Goal: Task Accomplishment & Management: Manage account settings

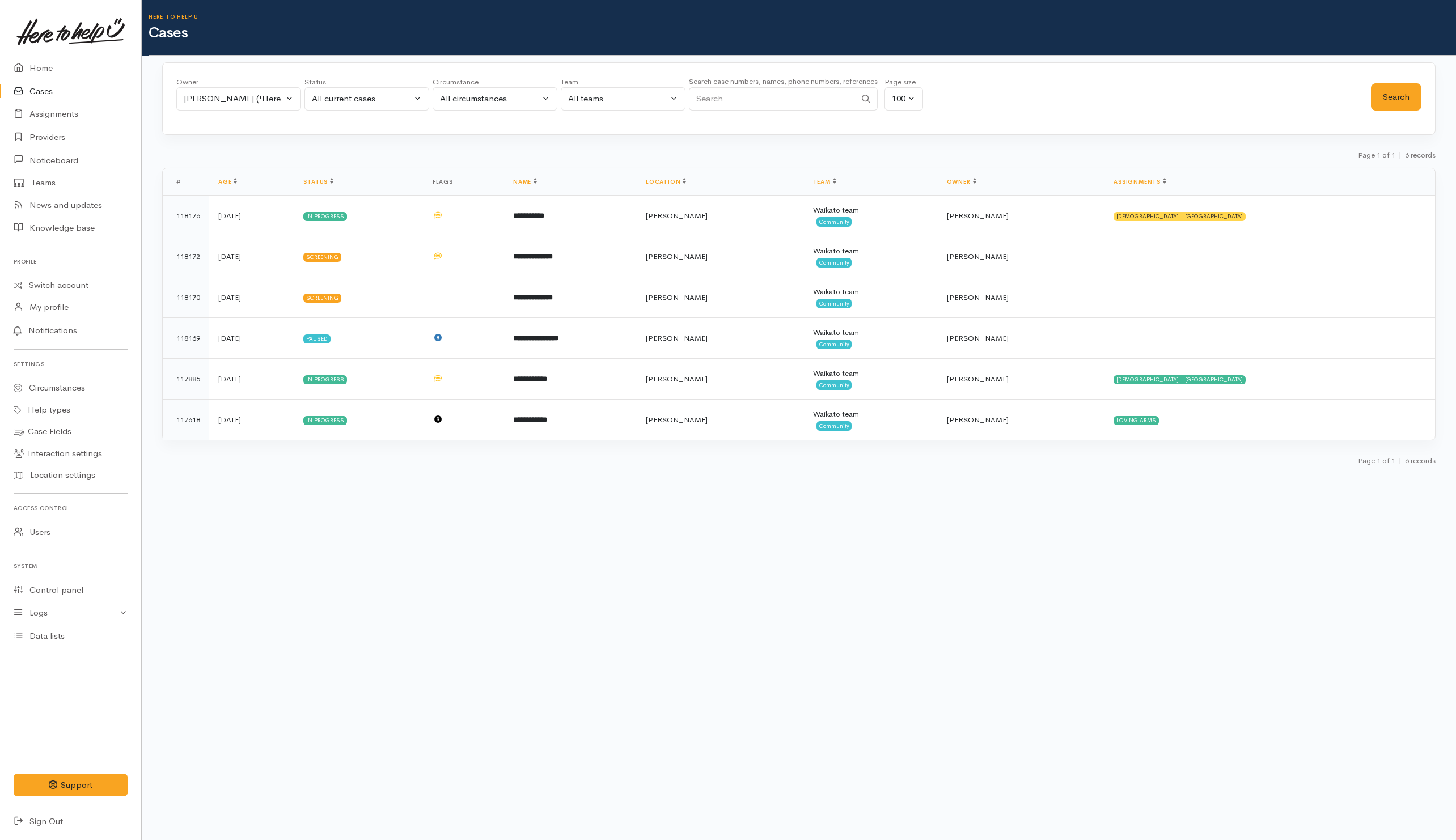
select select "1252"
click at [53, 139] on link "Providers" at bounding box center [71, 138] width 141 height 23
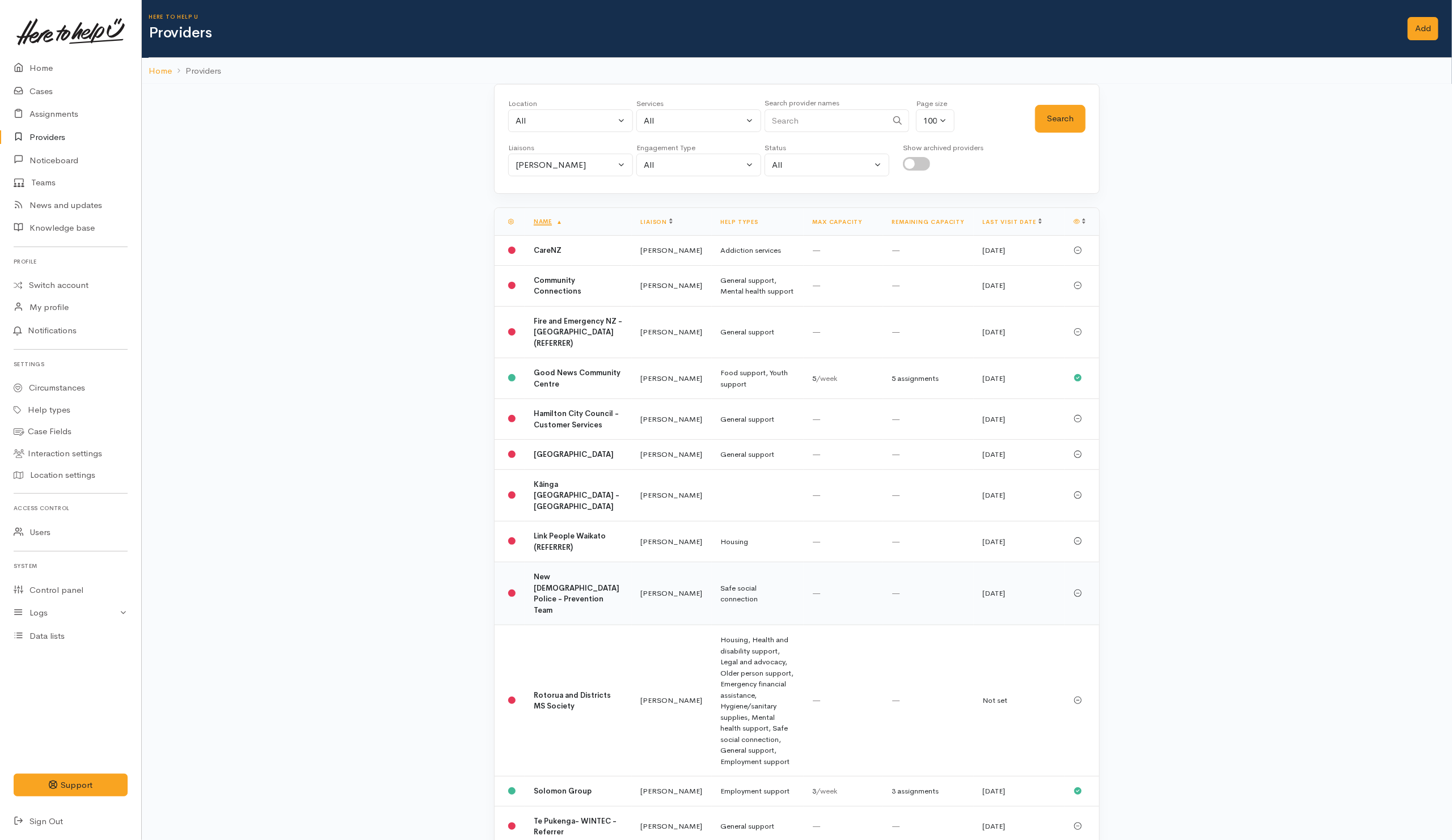
click at [880, 625] on td "—" at bounding box center [843, 594] width 79 height 63
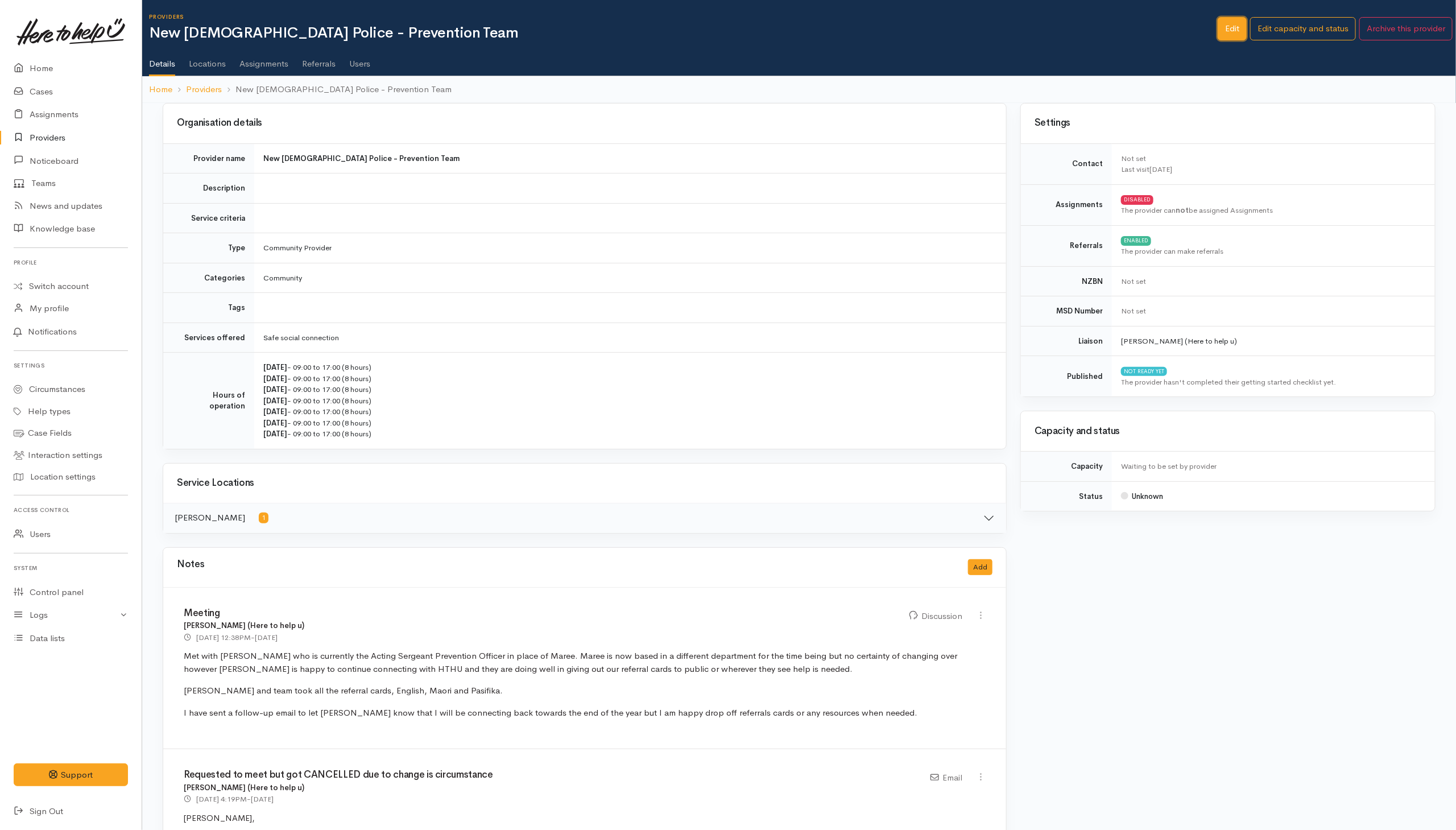
click at [1232, 33] on link "Edit" at bounding box center [1232, 28] width 29 height 23
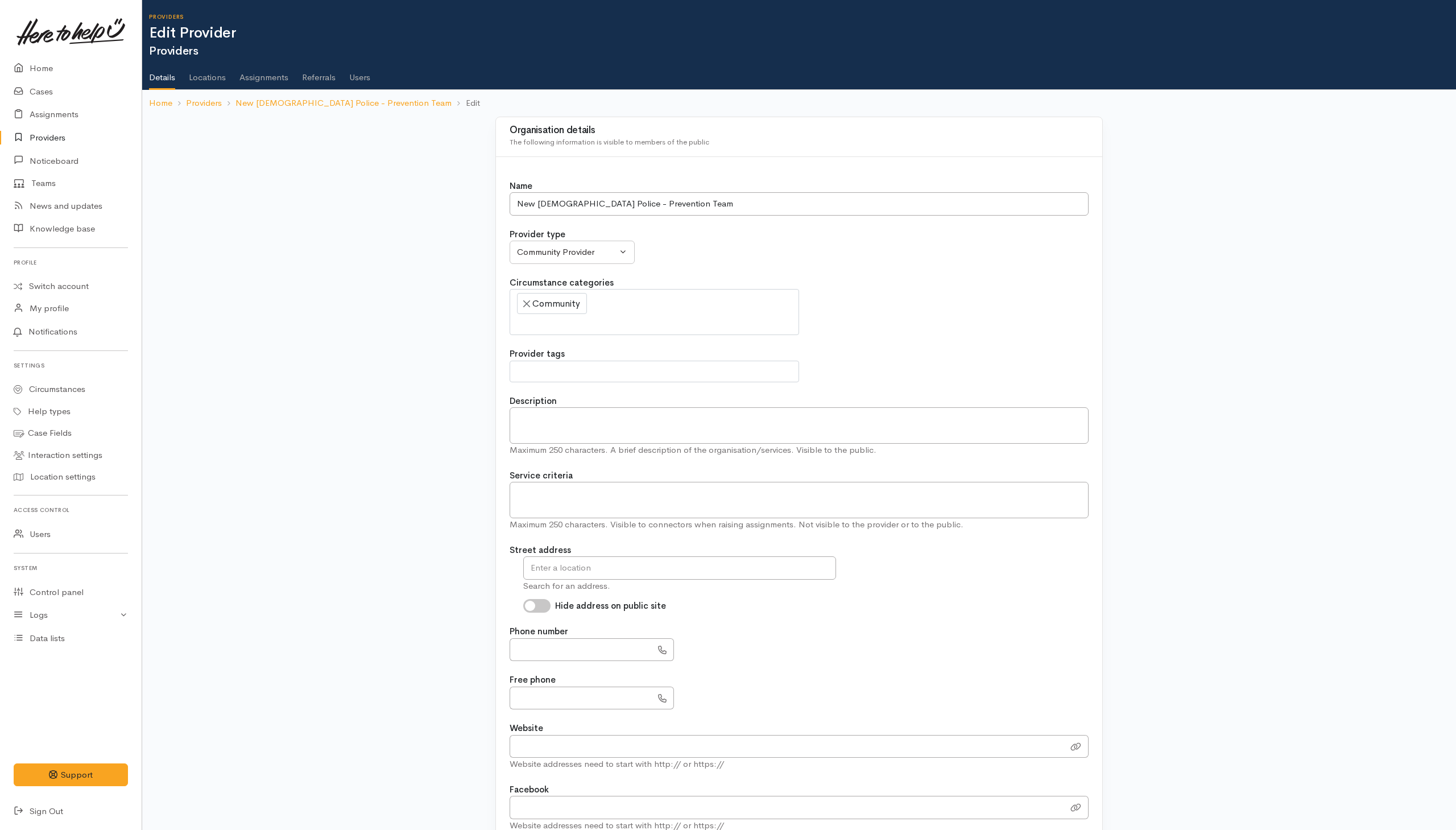
select select
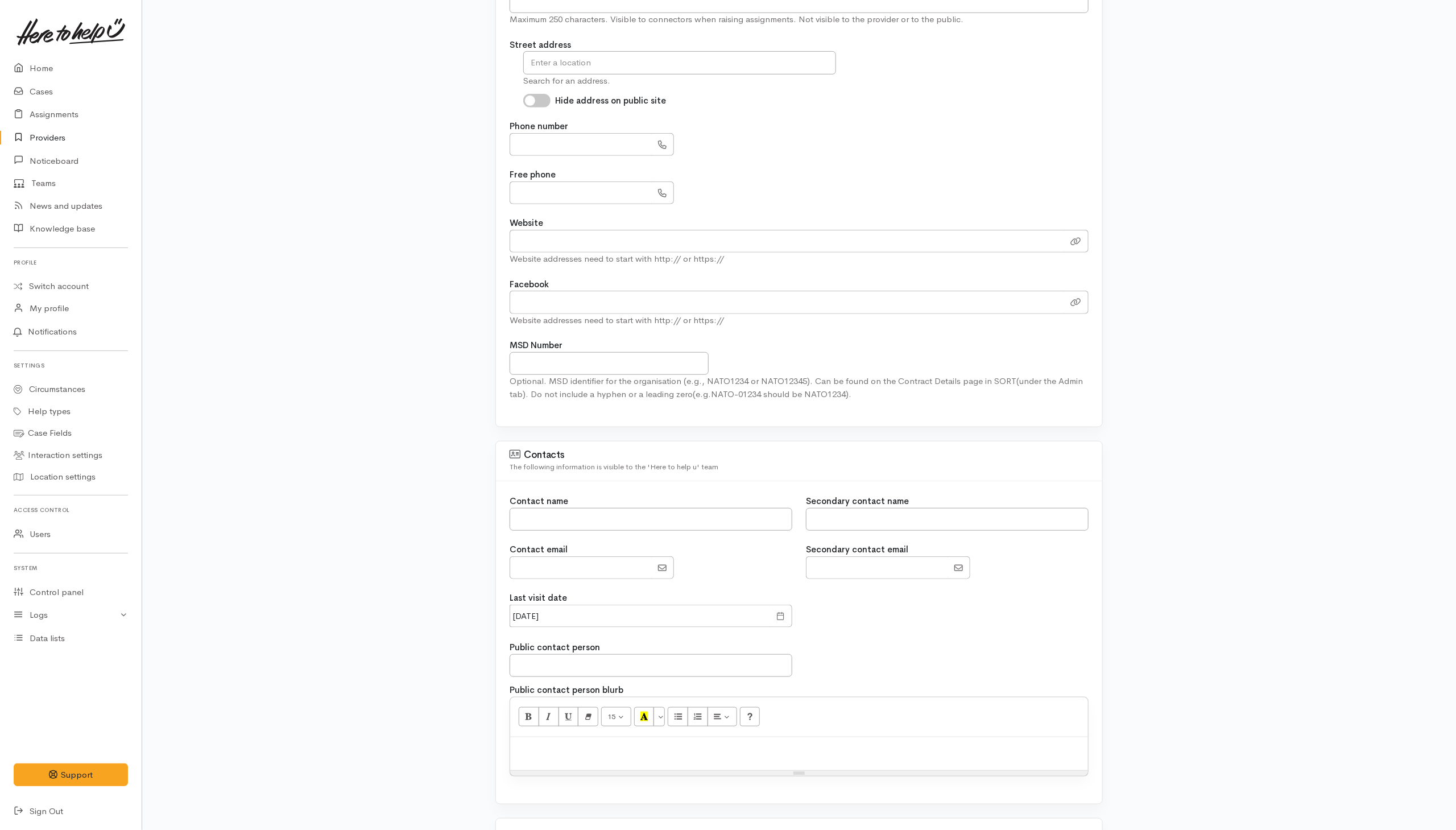
scroll to position [597, 0]
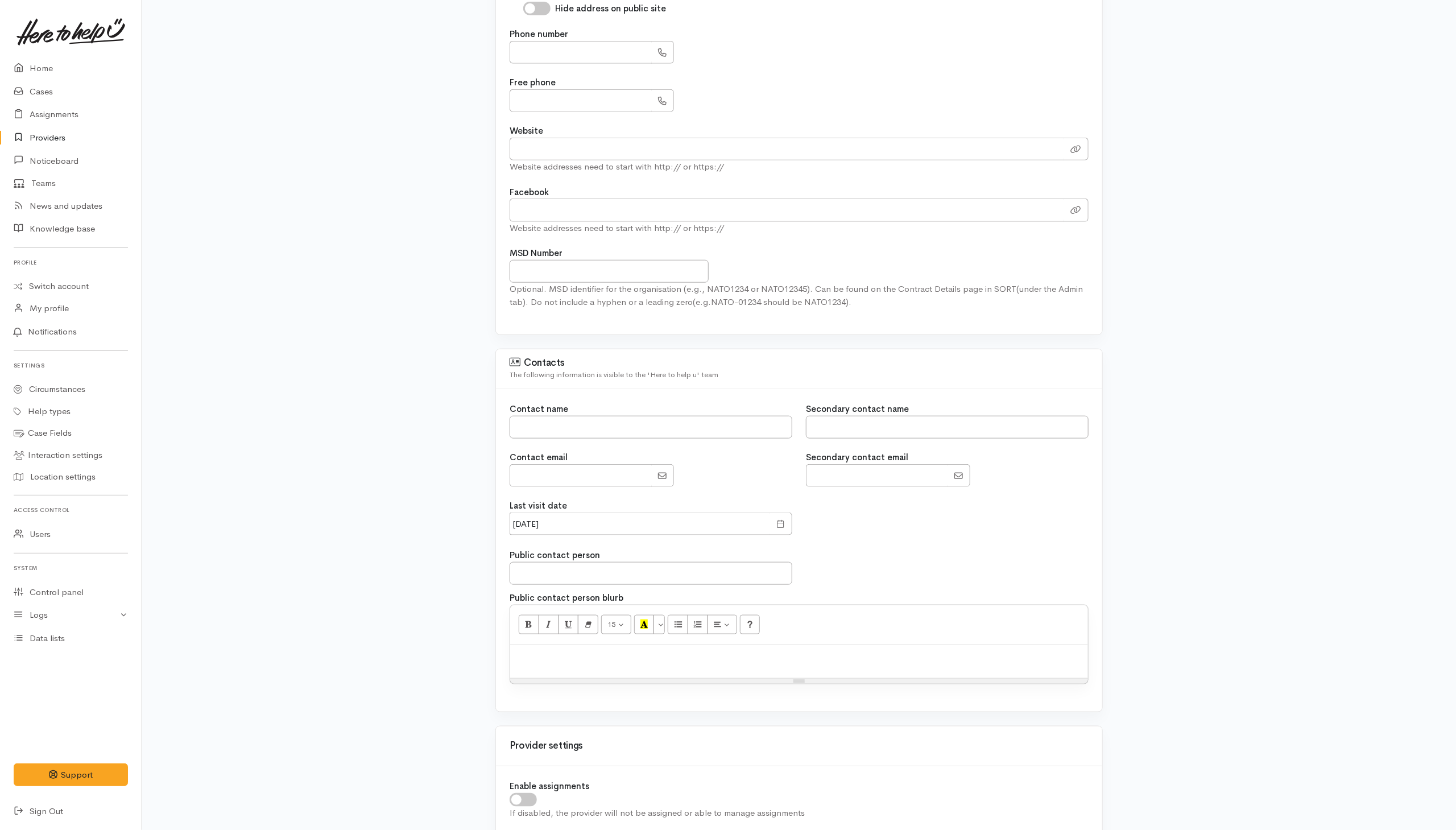
click at [780, 531] on span at bounding box center [780, 524] width 9 height 13
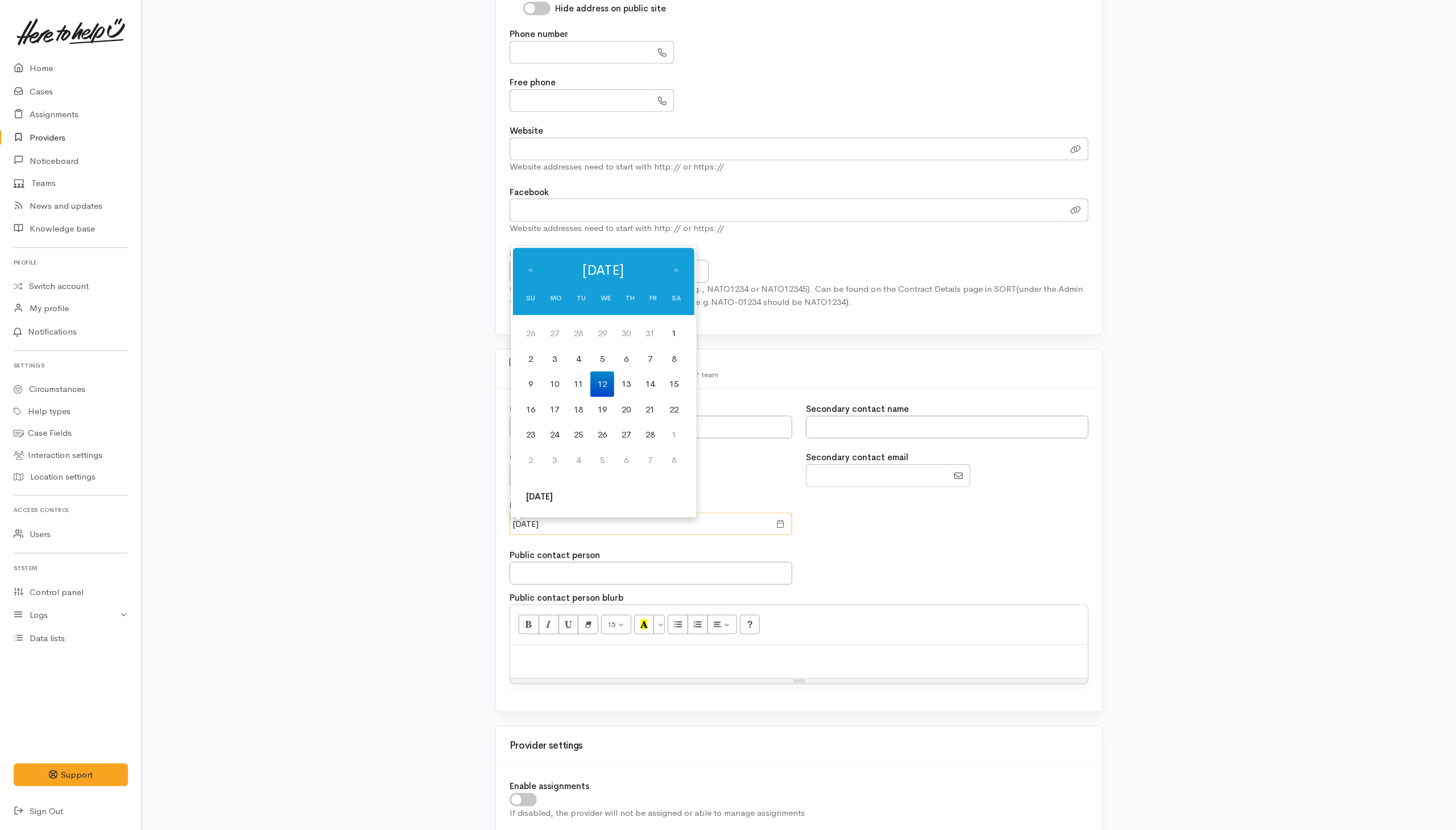
click at [719, 527] on input "12 Feb 2025" at bounding box center [639, 524] width 260 height 23
click at [539, 503] on th "Today" at bounding box center [539, 496] width 42 height 26
click at [622, 408] on td "25" at bounding box center [625, 409] width 24 height 26
type input "25 Sep 2025"
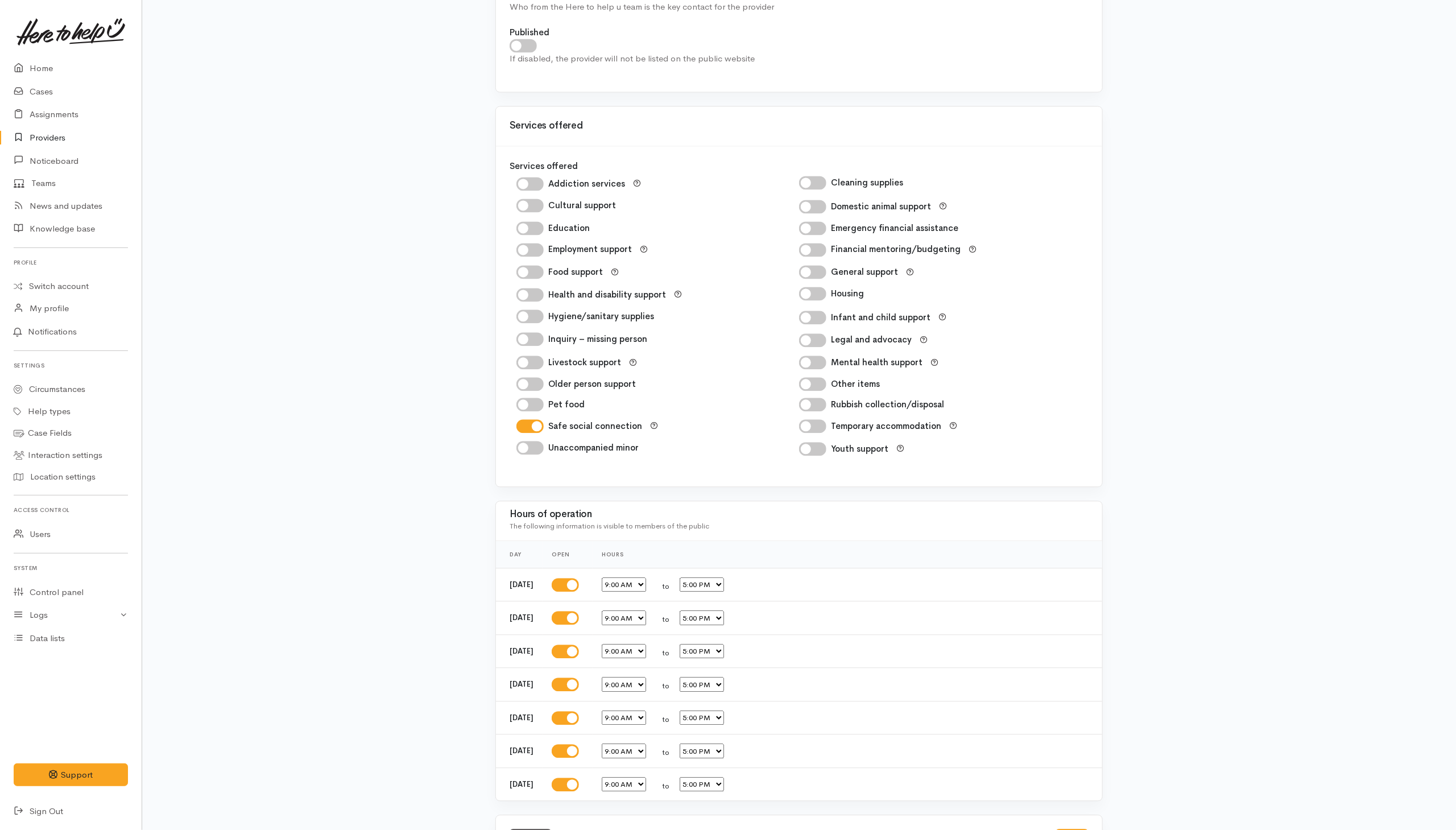
scroll to position [1586, 0]
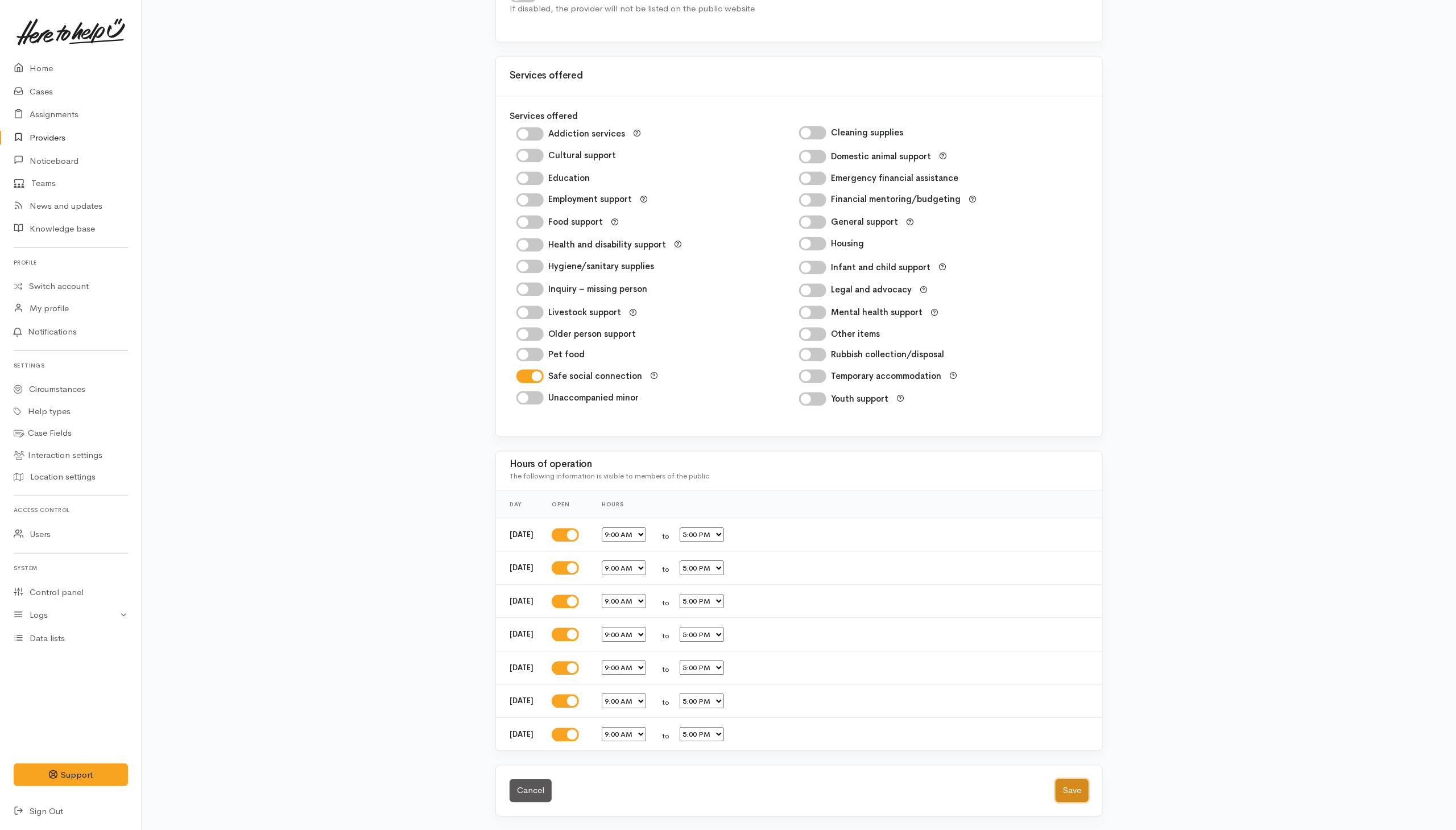
click at [1078, 792] on button "Save" at bounding box center [1072, 790] width 33 height 23
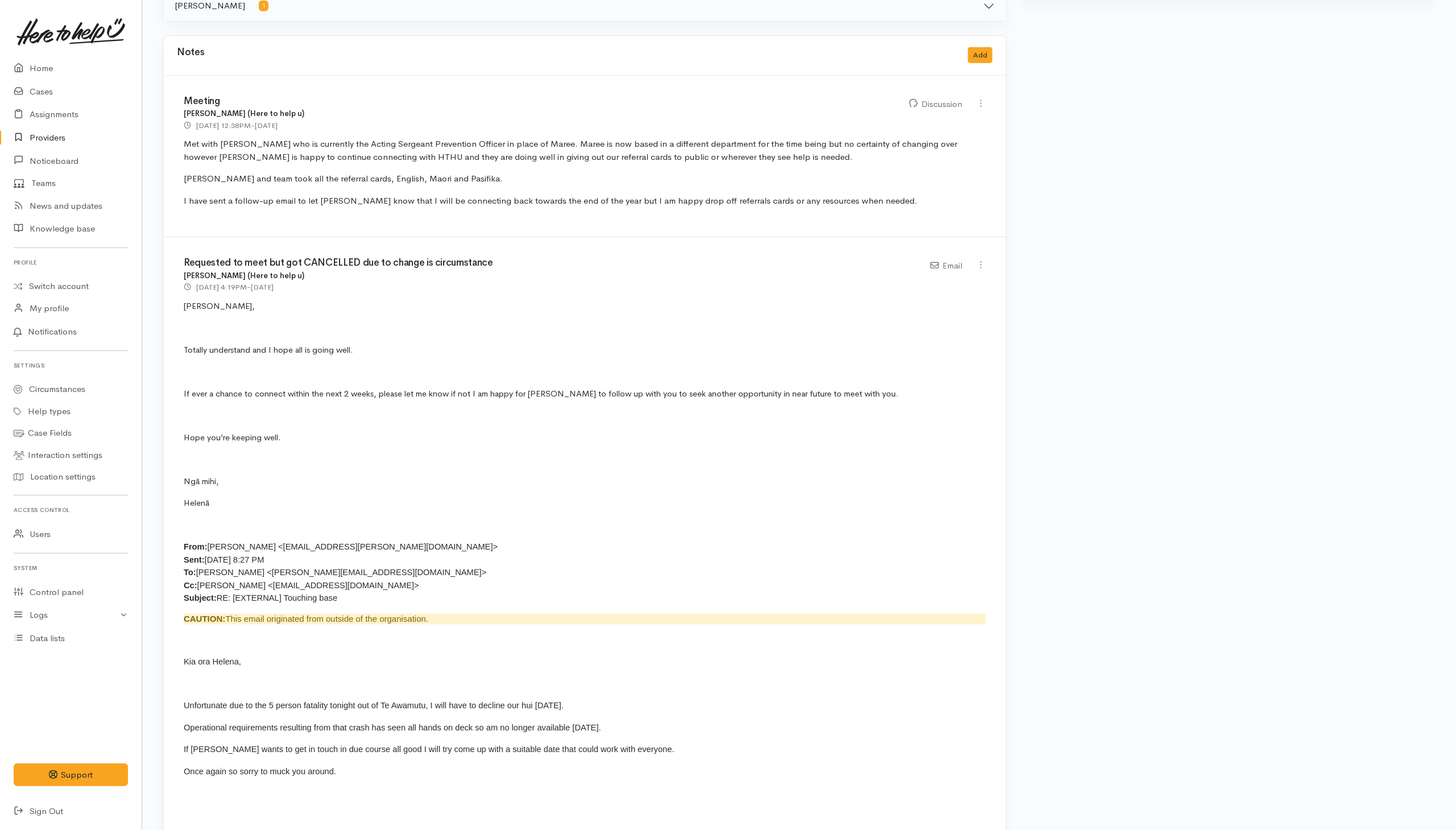
scroll to position [256, 0]
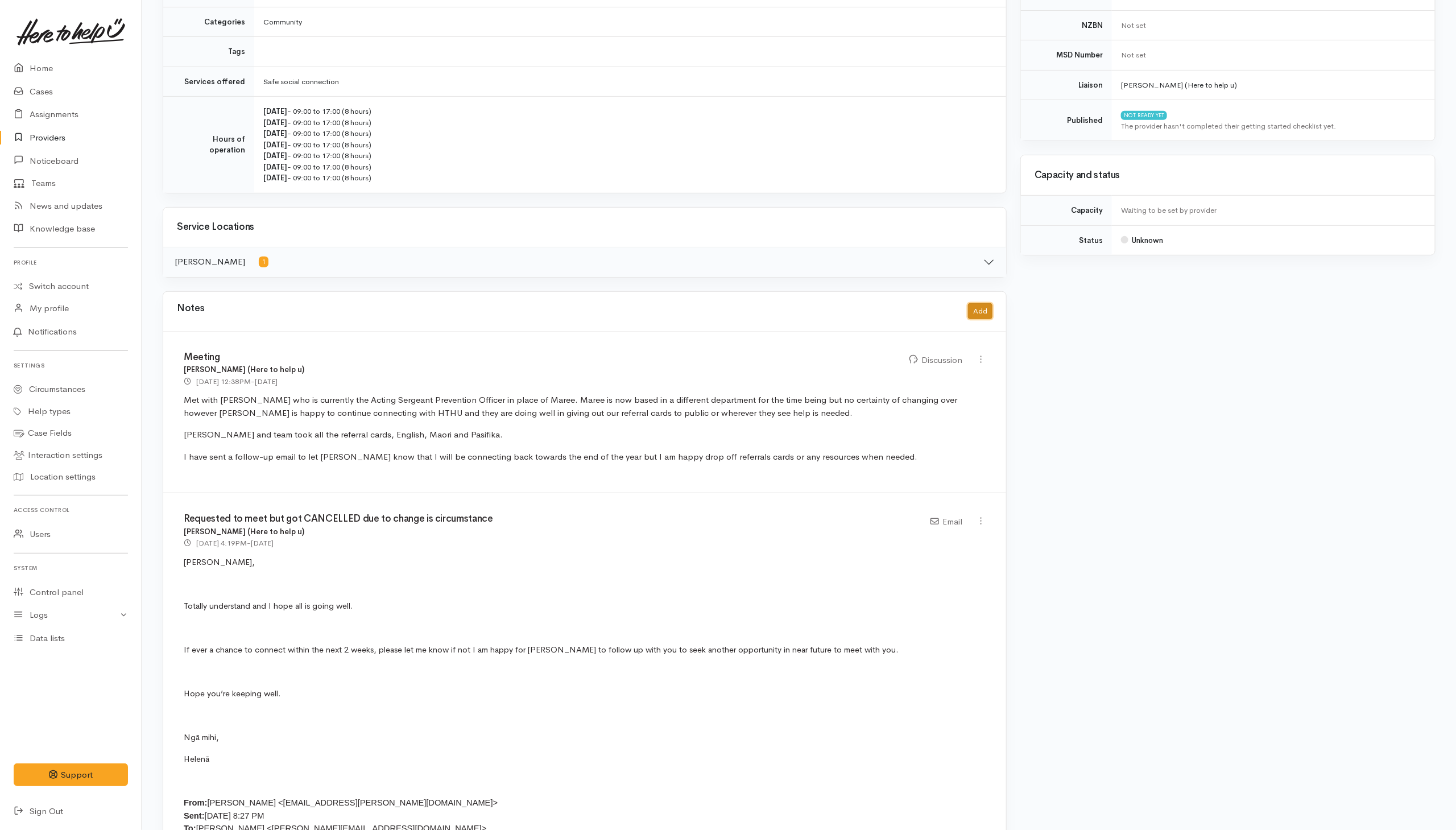
click at [985, 315] on button "Add" at bounding box center [980, 311] width 25 height 17
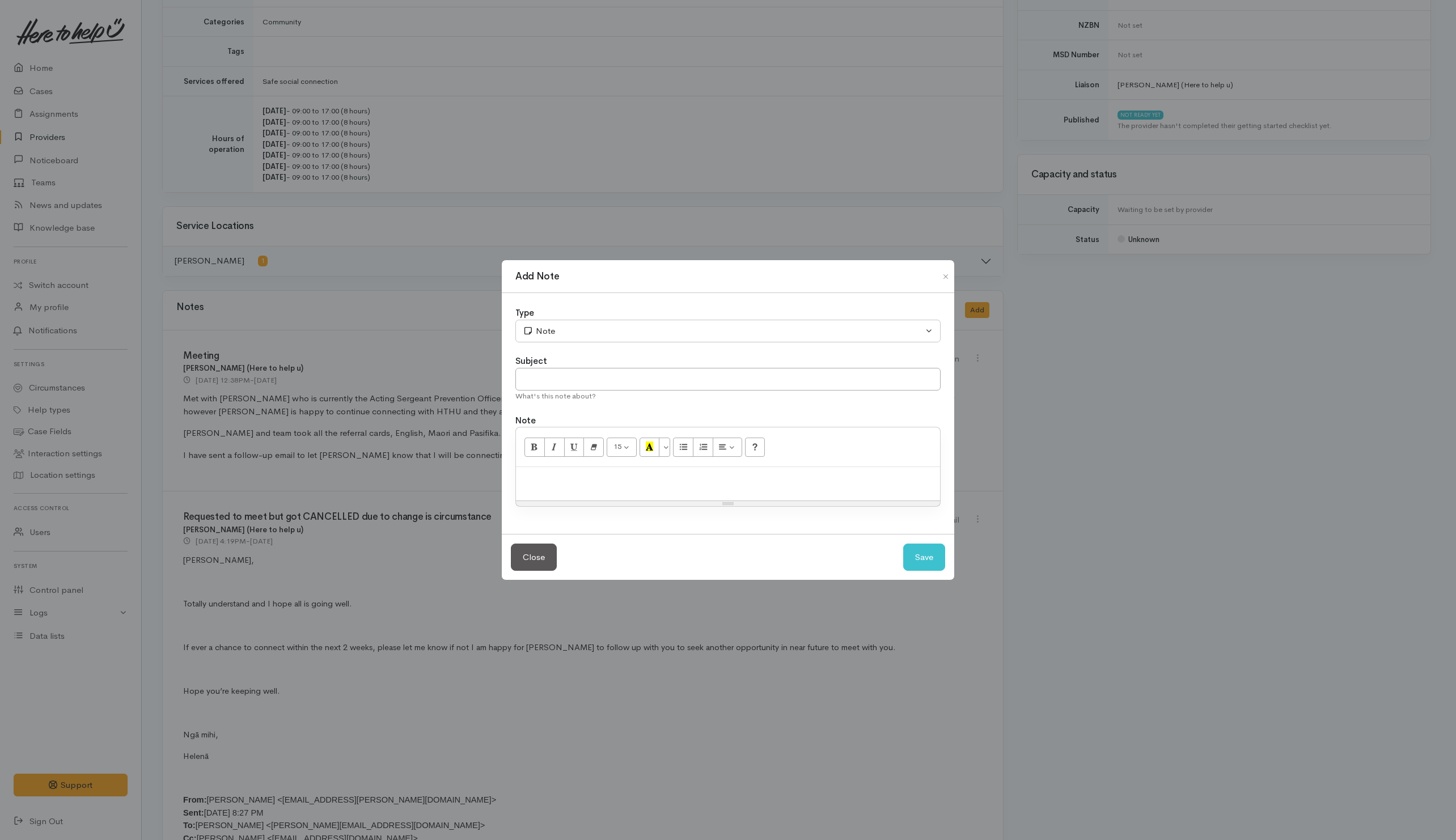
click at [807, 196] on div "Add Note Type Correspondence Discussion Email Note Phone call SMS text message …" at bounding box center [728, 420] width 1456 height 840
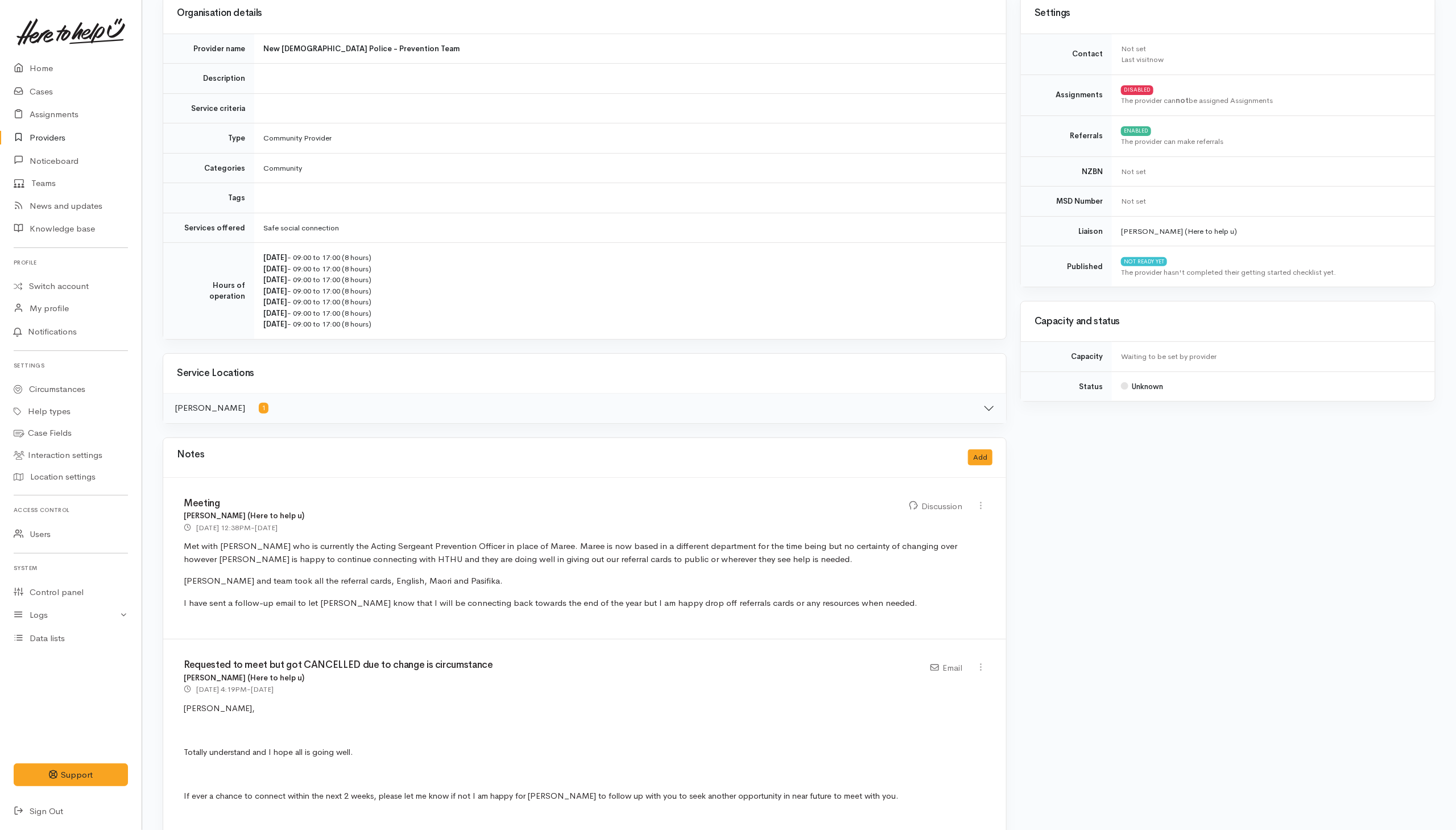
scroll to position [0, 0]
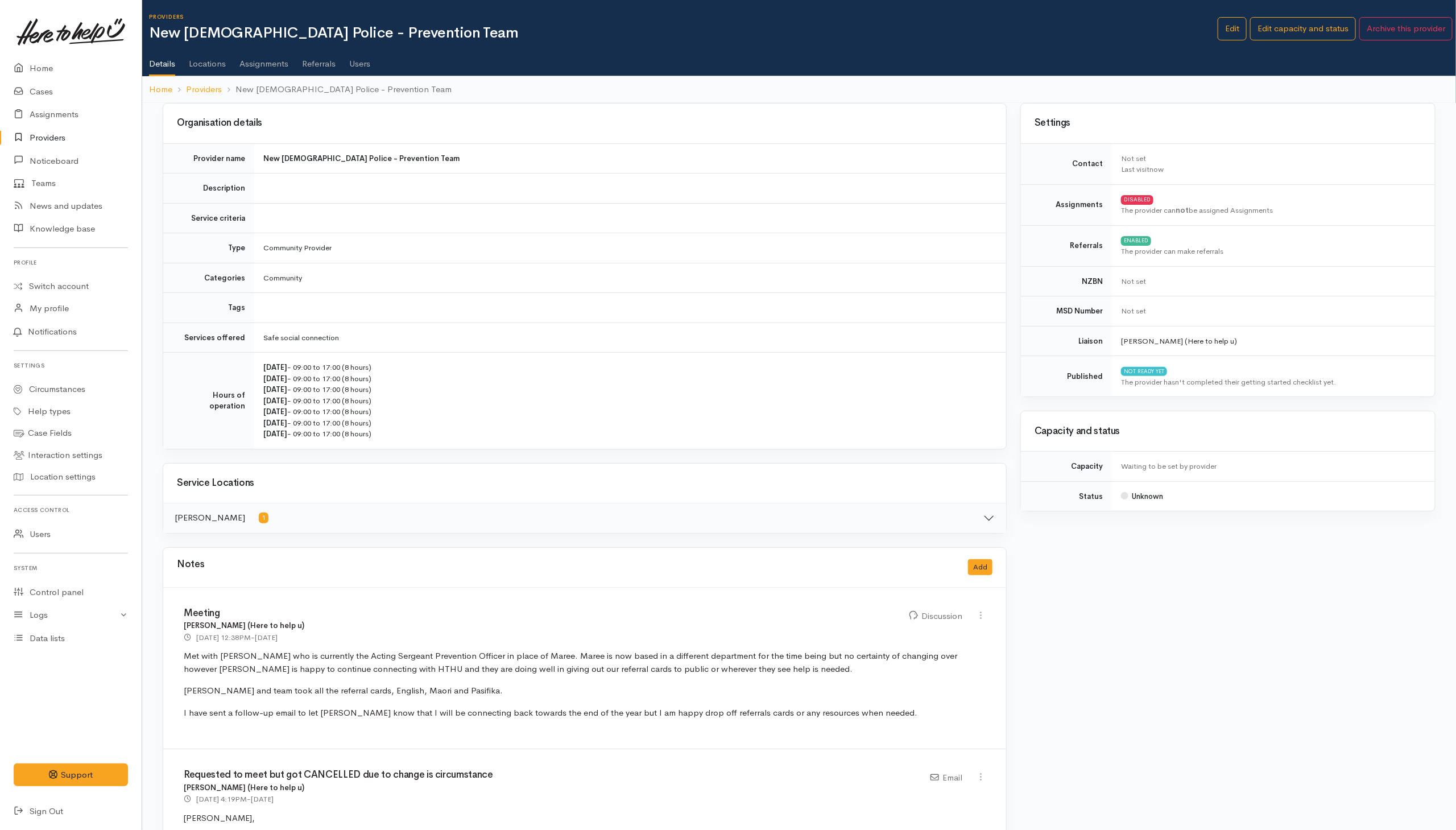
click at [360, 68] on link "Users" at bounding box center [360, 59] width 21 height 32
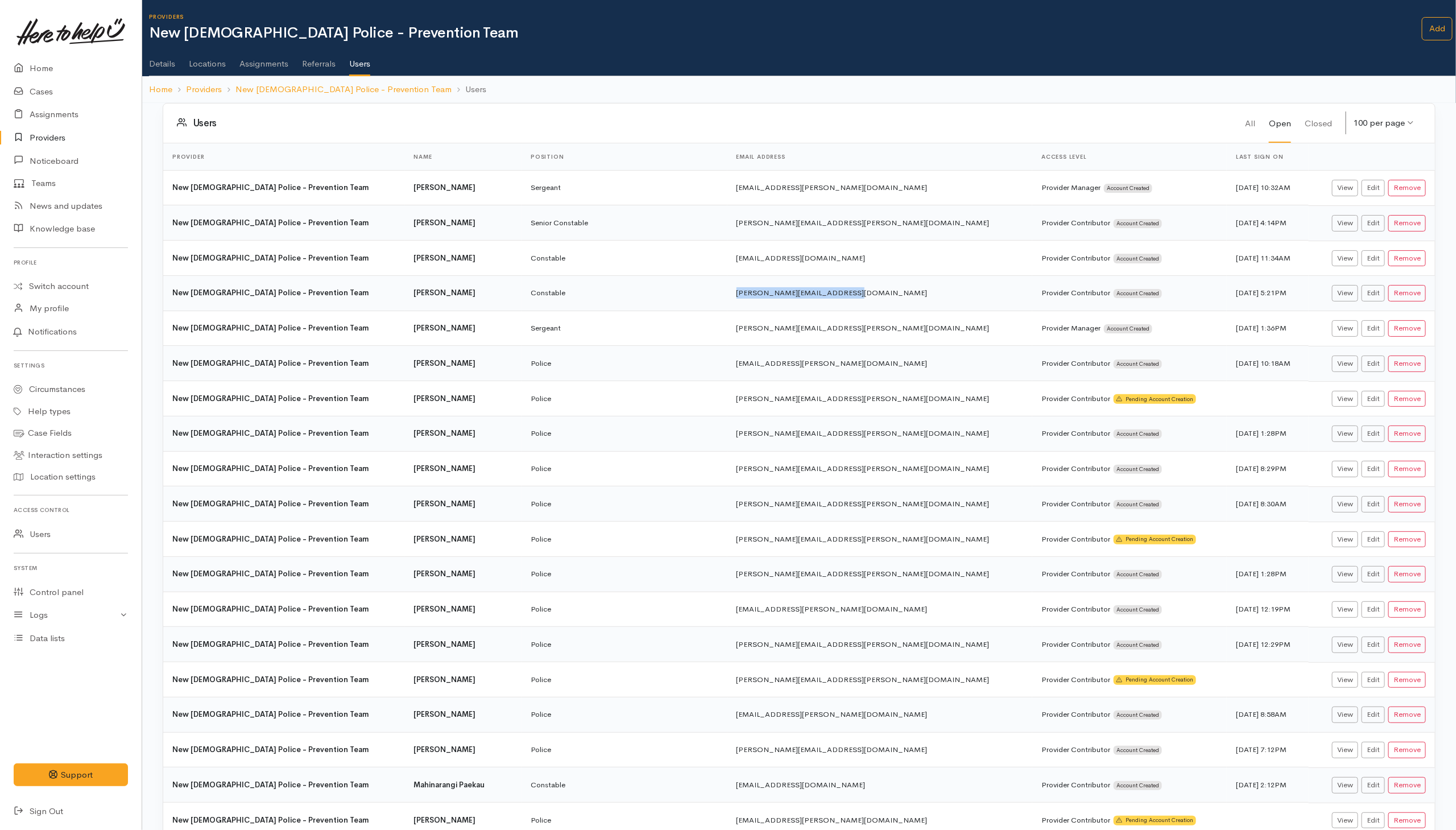
drag, startPoint x: 722, startPoint y: 297, endPoint x: 824, endPoint y: 299, distance: 102.0
click at [824, 299] on td "steven.smith3@police.govt.nz" at bounding box center [879, 293] width 306 height 35
copy td "steven.smith3@police.govt.nz"
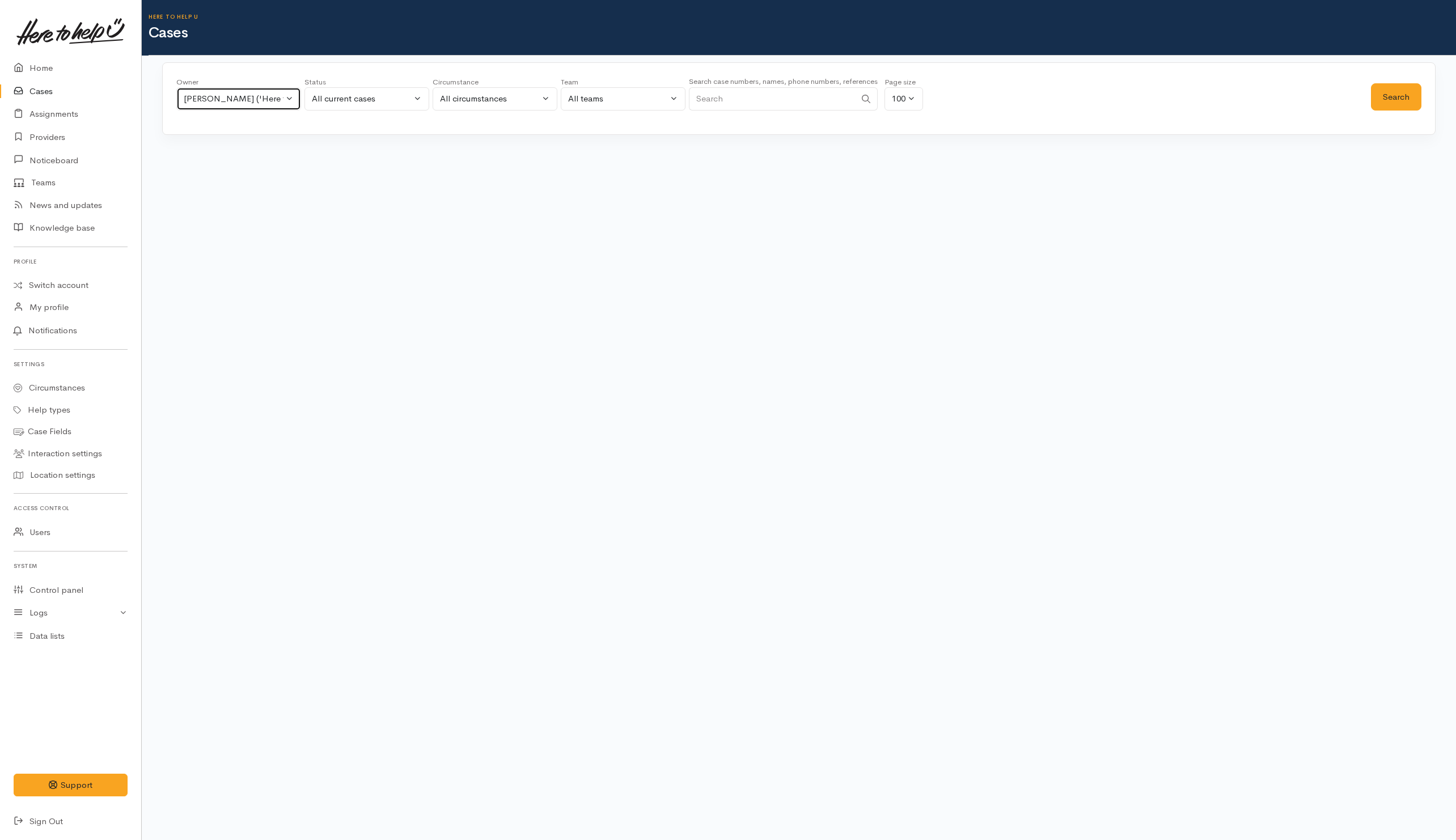
click at [260, 102] on div "[PERSON_NAME] ('Here to help u')" at bounding box center [233, 99] width 100 height 13
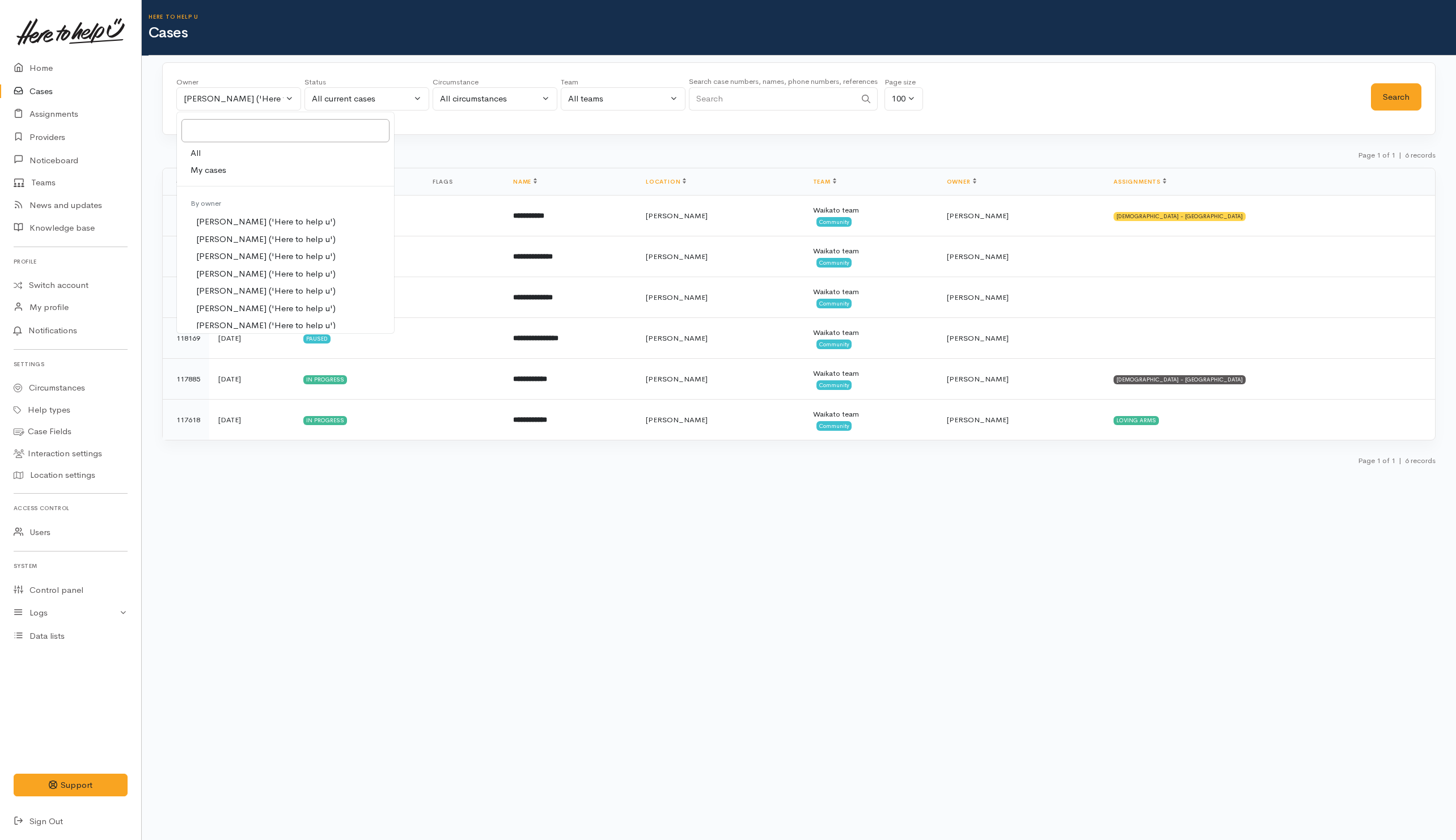
click at [238, 157] on link "All" at bounding box center [285, 154] width 217 height 18
select select "-1"
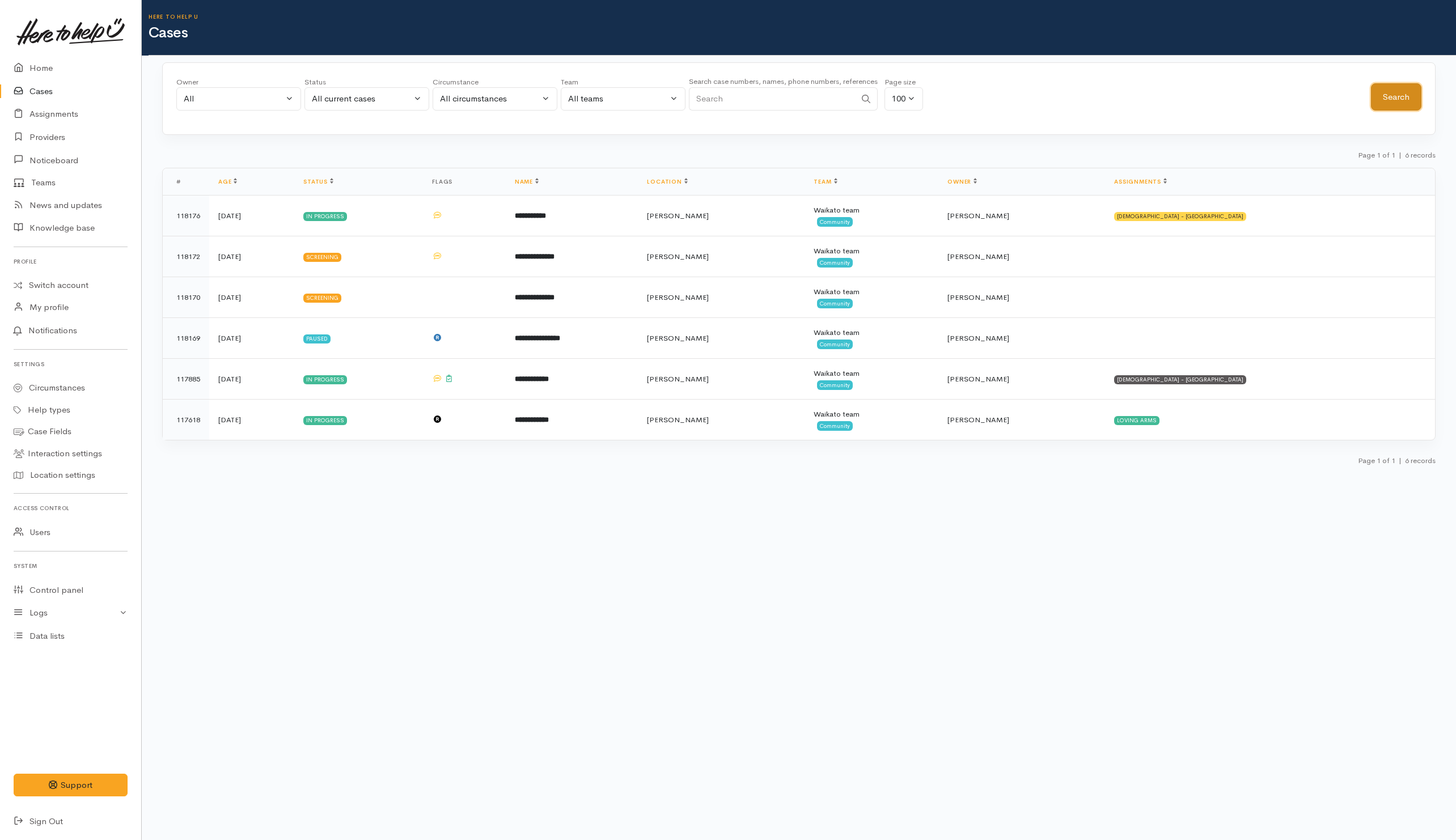
click at [1401, 101] on button "Search" at bounding box center [1395, 96] width 50 height 27
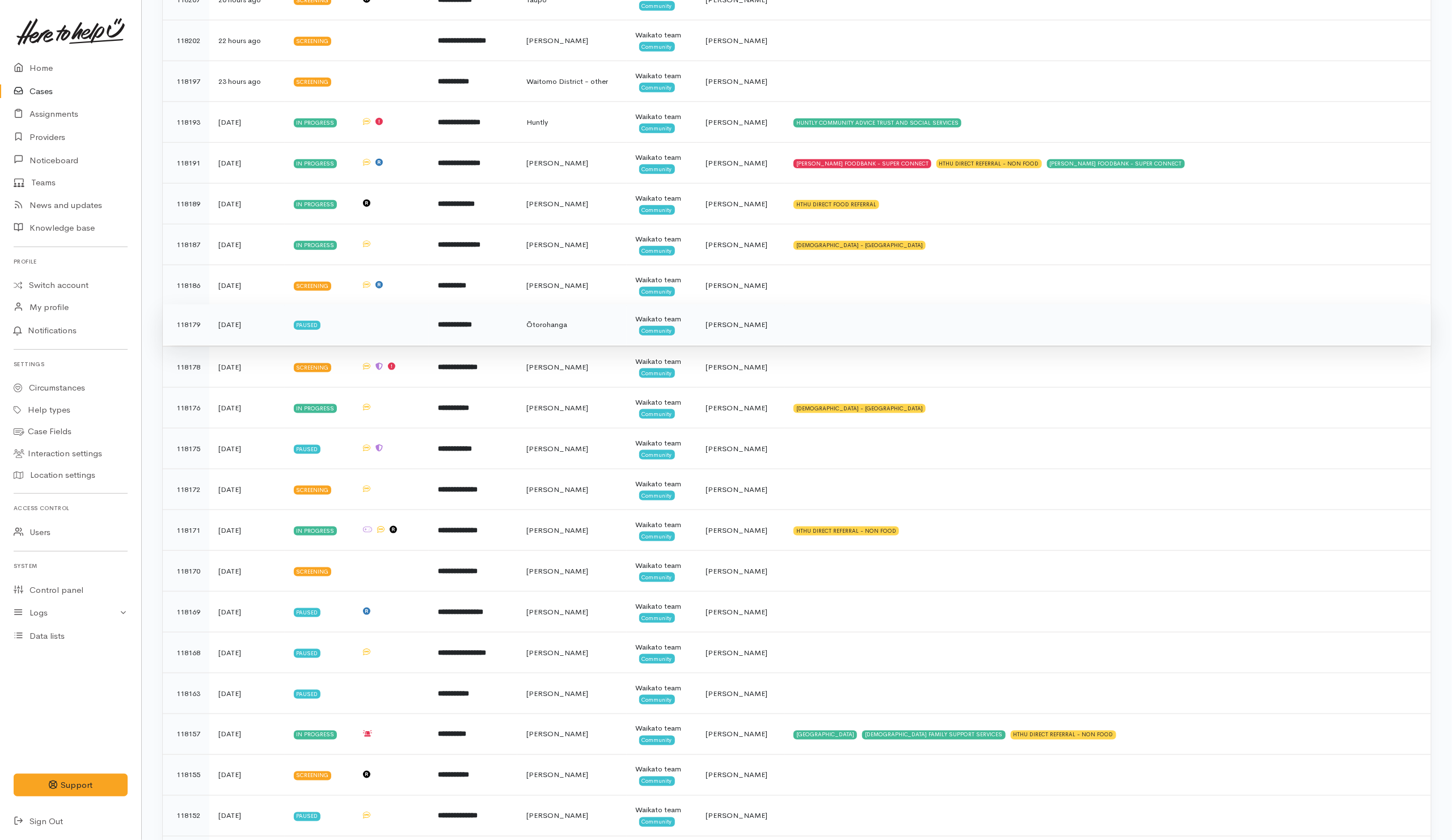
scroll to position [766, 0]
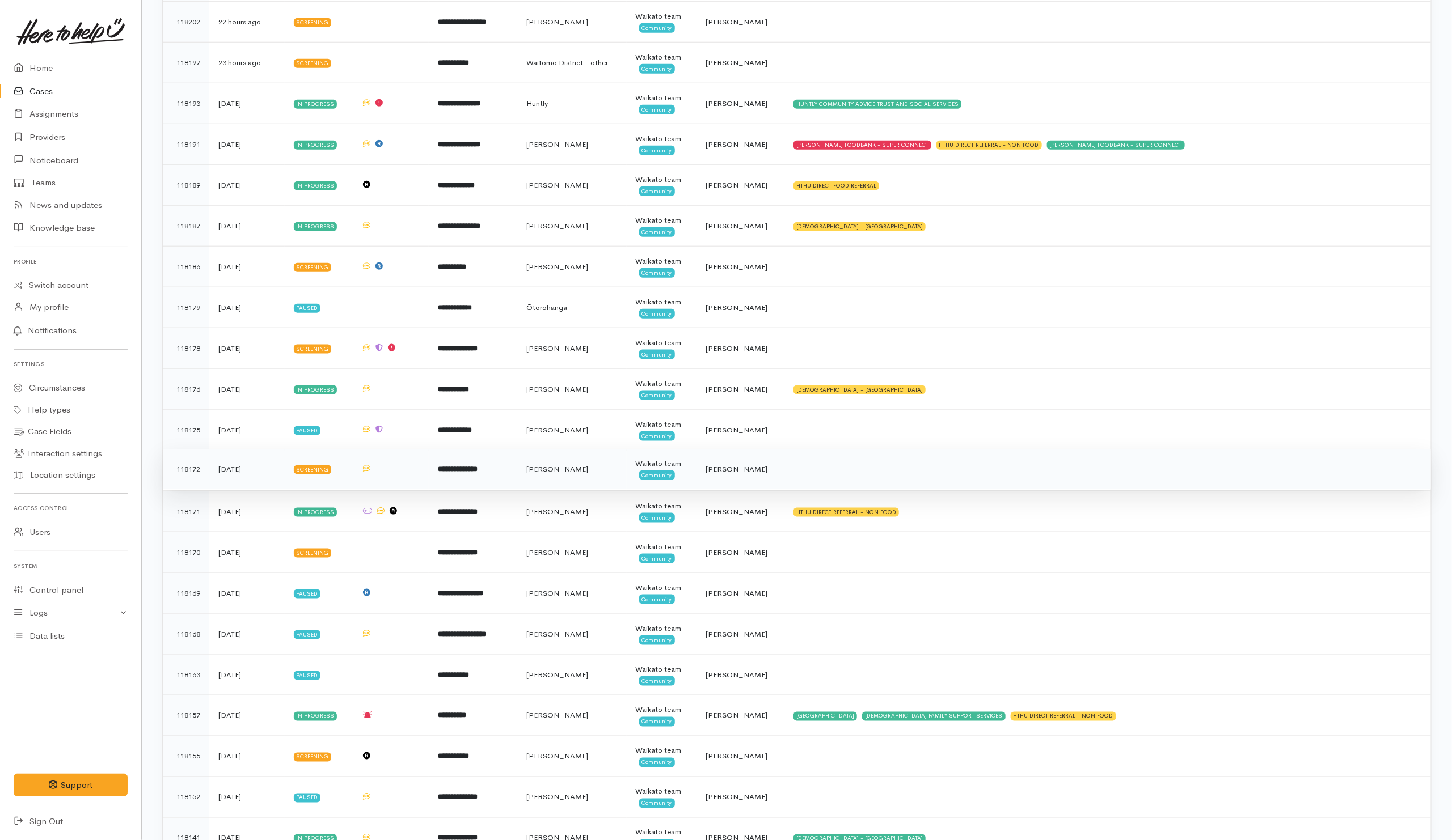
click at [795, 477] on td at bounding box center [1108, 469] width 647 height 41
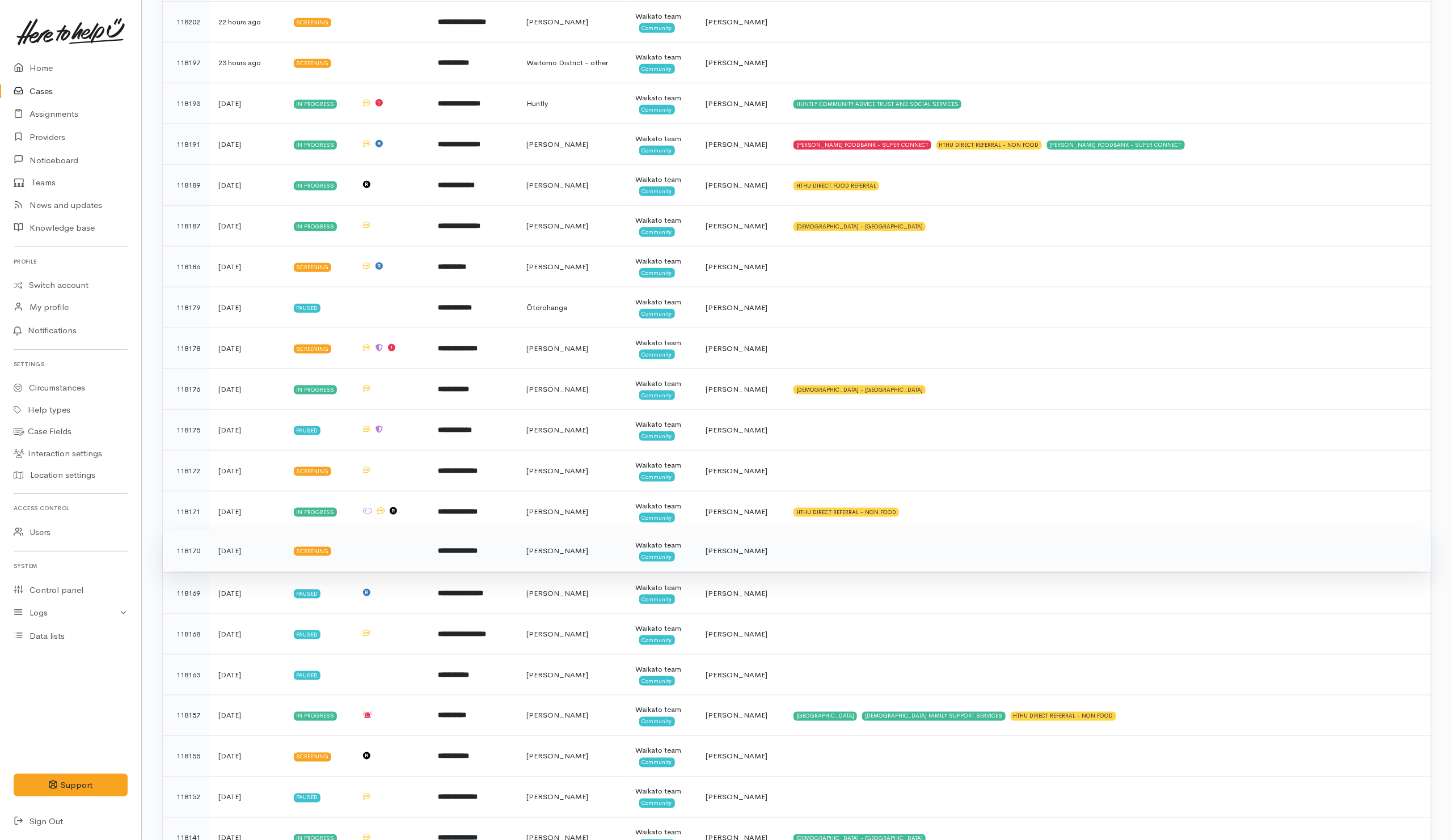
click at [807, 562] on td at bounding box center [1108, 551] width 647 height 41
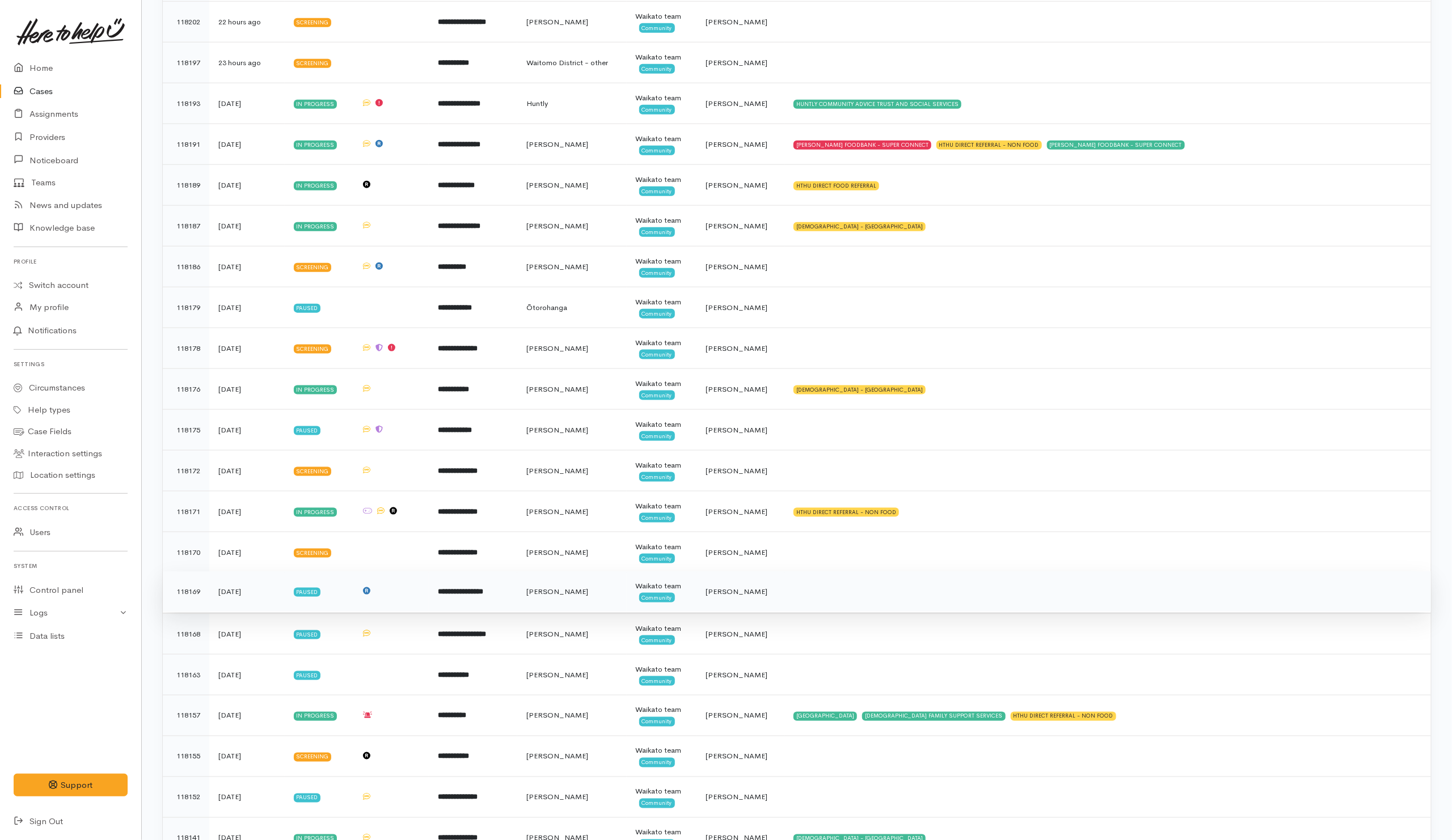
click at [784, 602] on td at bounding box center [1108, 592] width 647 height 41
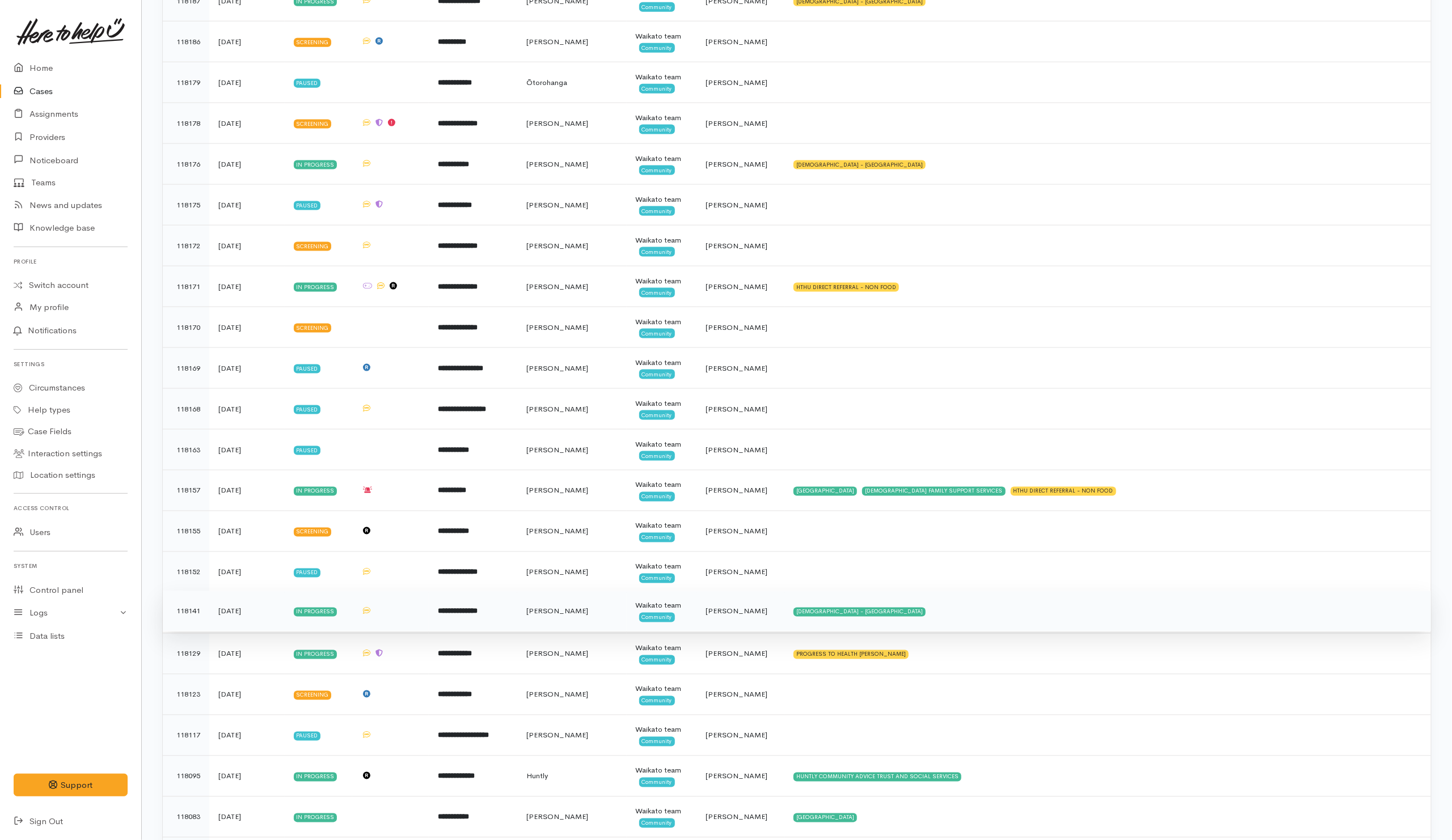
scroll to position [1021, 0]
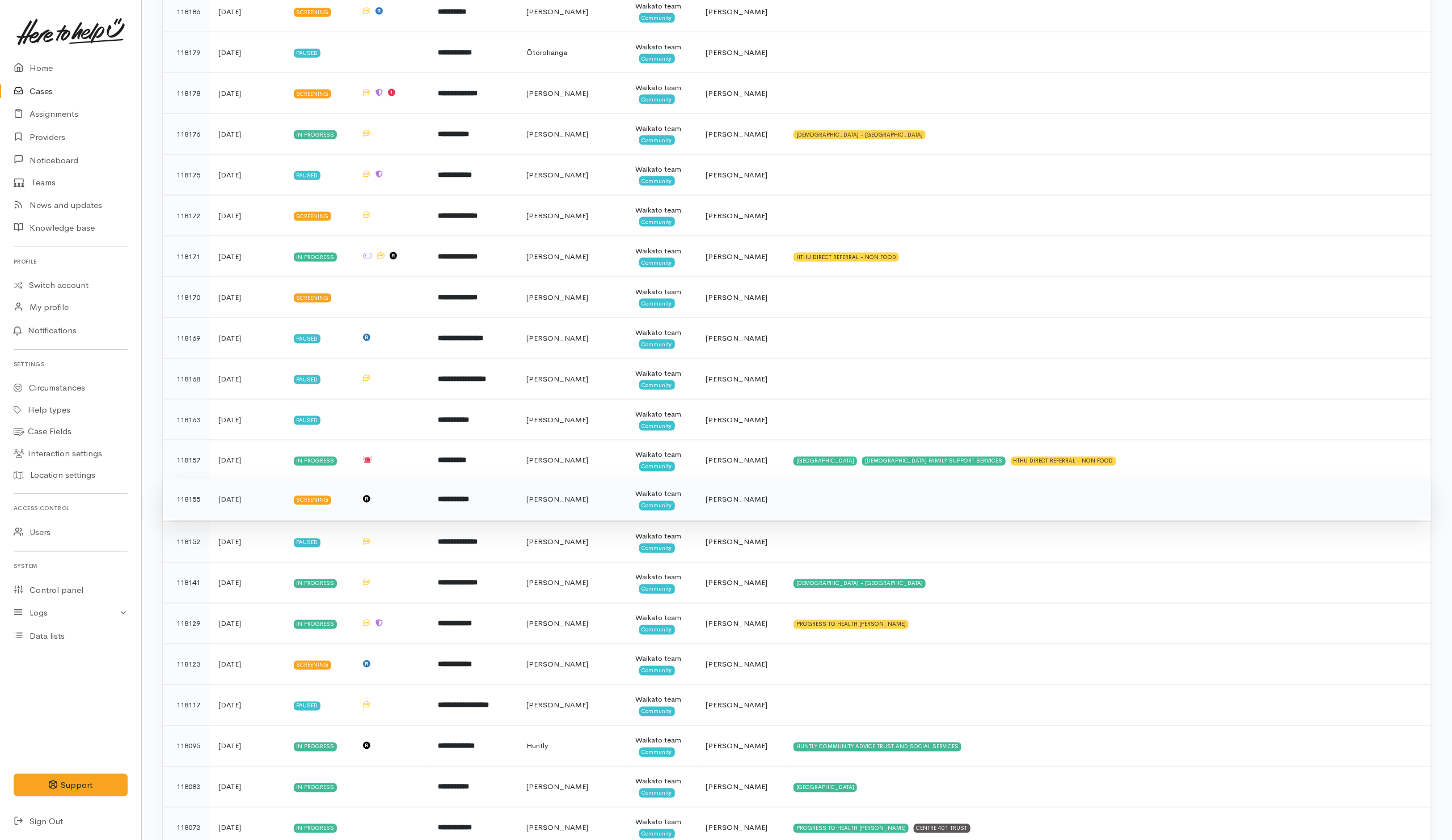
click at [799, 518] on td at bounding box center [1108, 500] width 647 height 41
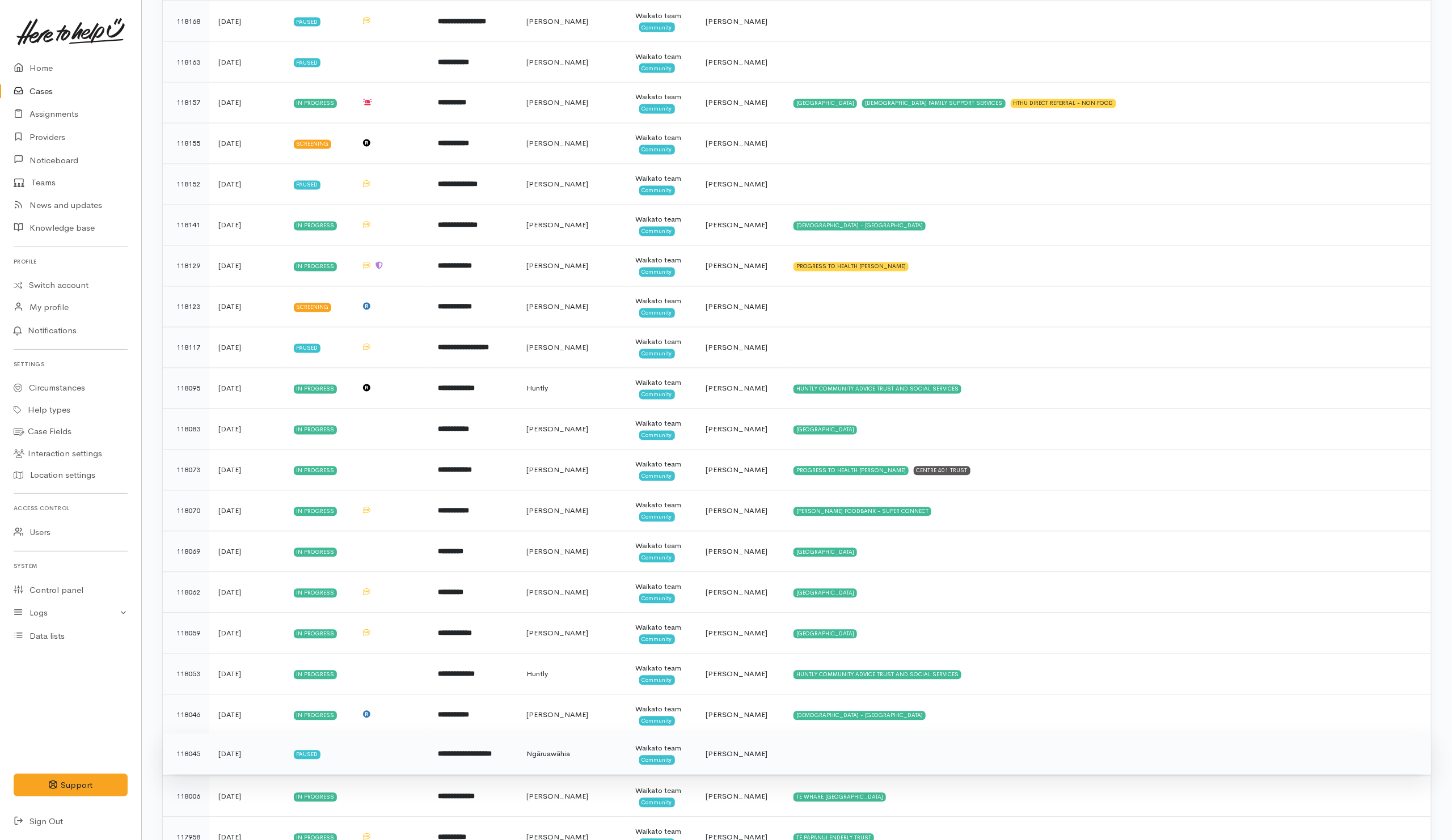
scroll to position [1531, 0]
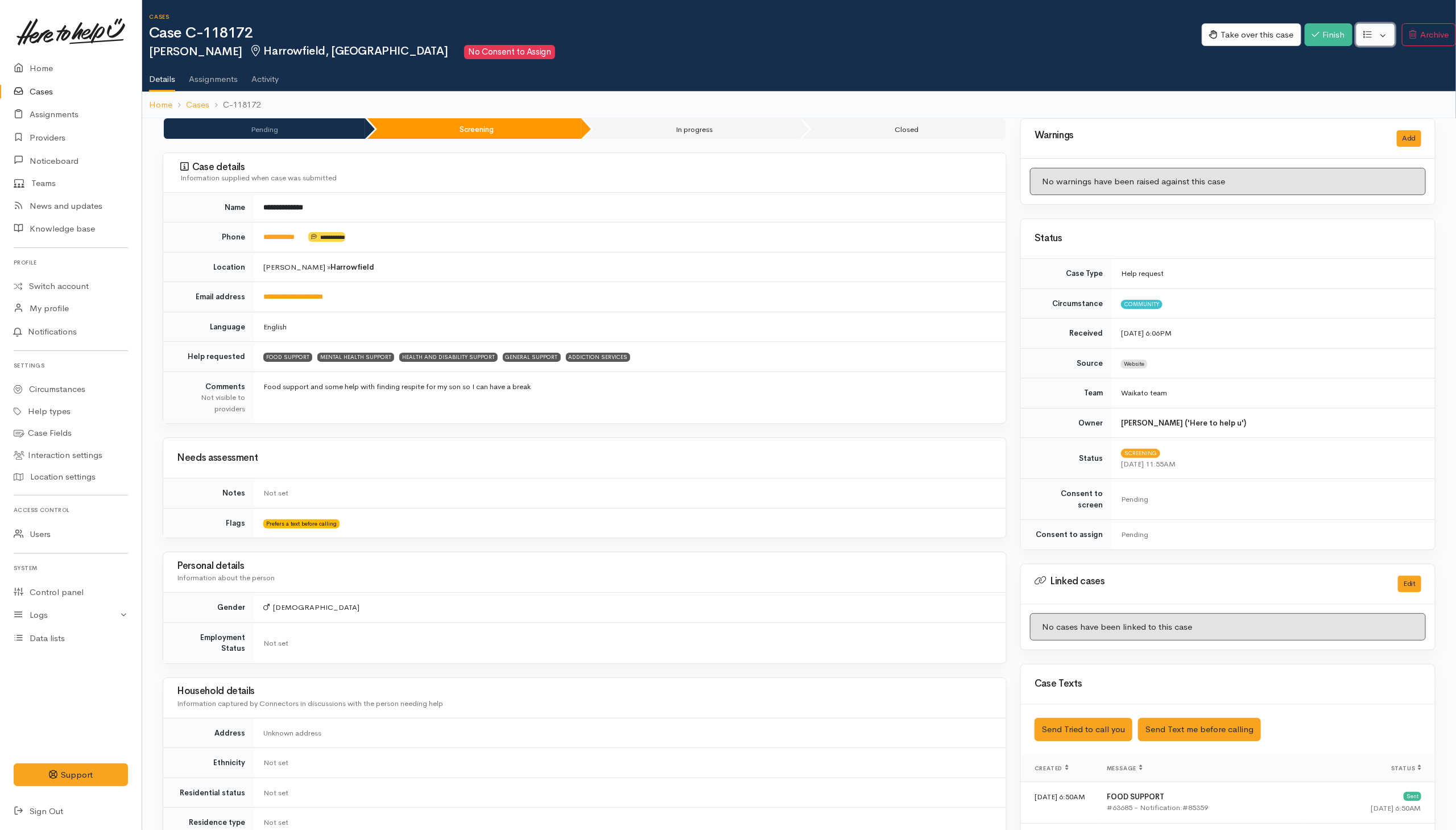
click at [968, 39] on button "button" at bounding box center [1375, 35] width 39 height 23
click at [968, 97] on link "Re-assign team" at bounding box center [1333, 97] width 121 height 18
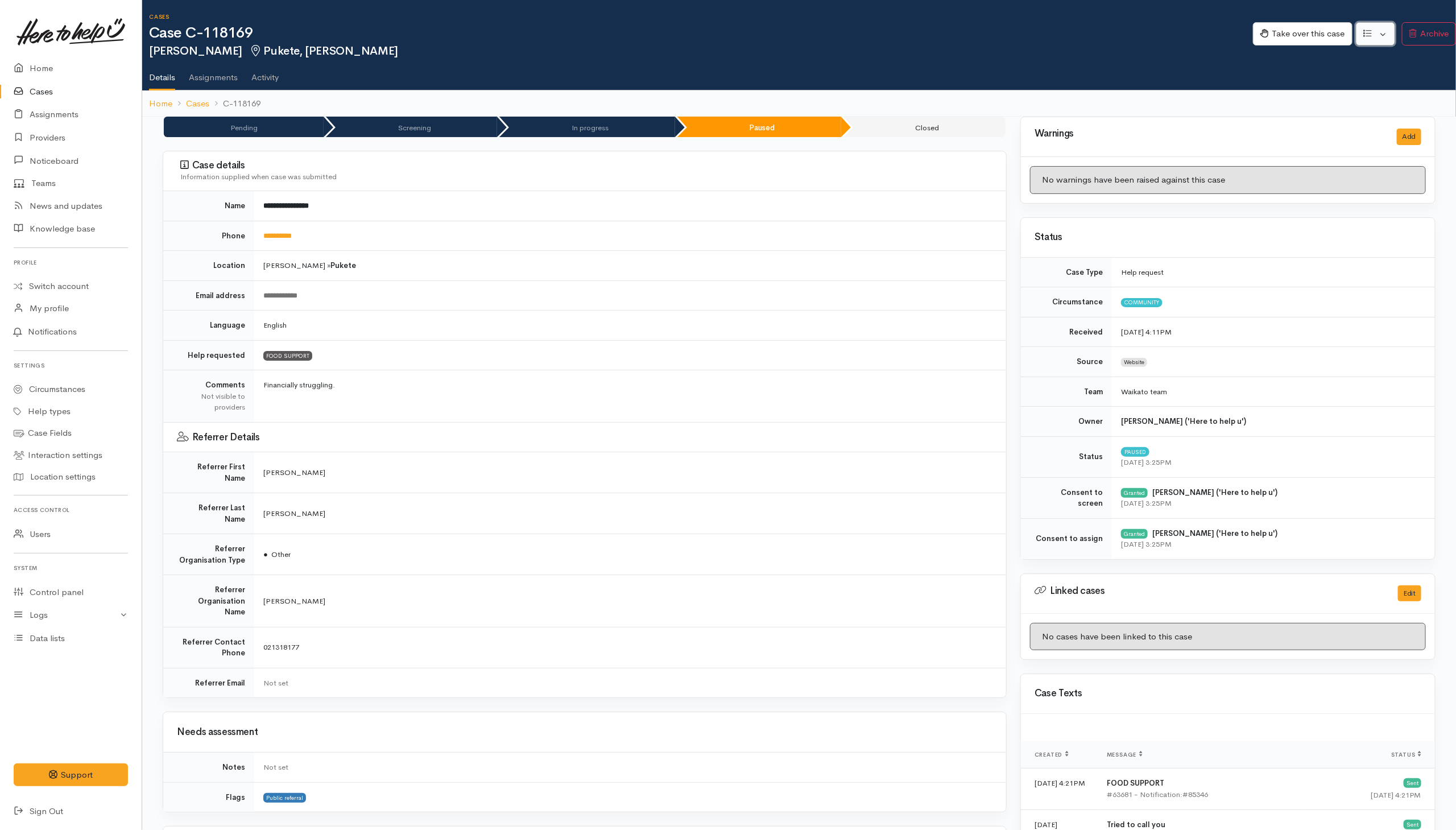
click at [968, 36] on button "button" at bounding box center [1375, 34] width 39 height 23
click at [968, 95] on link "Re-assign team" at bounding box center [1333, 96] width 121 height 18
drag, startPoint x: 1381, startPoint y: 35, endPoint x: 1392, endPoint y: 35, distance: 11.0
click at [968, 35] on button "button" at bounding box center [1375, 34] width 39 height 23
click at [968, 96] on link "Re-assign team" at bounding box center [1333, 96] width 121 height 18
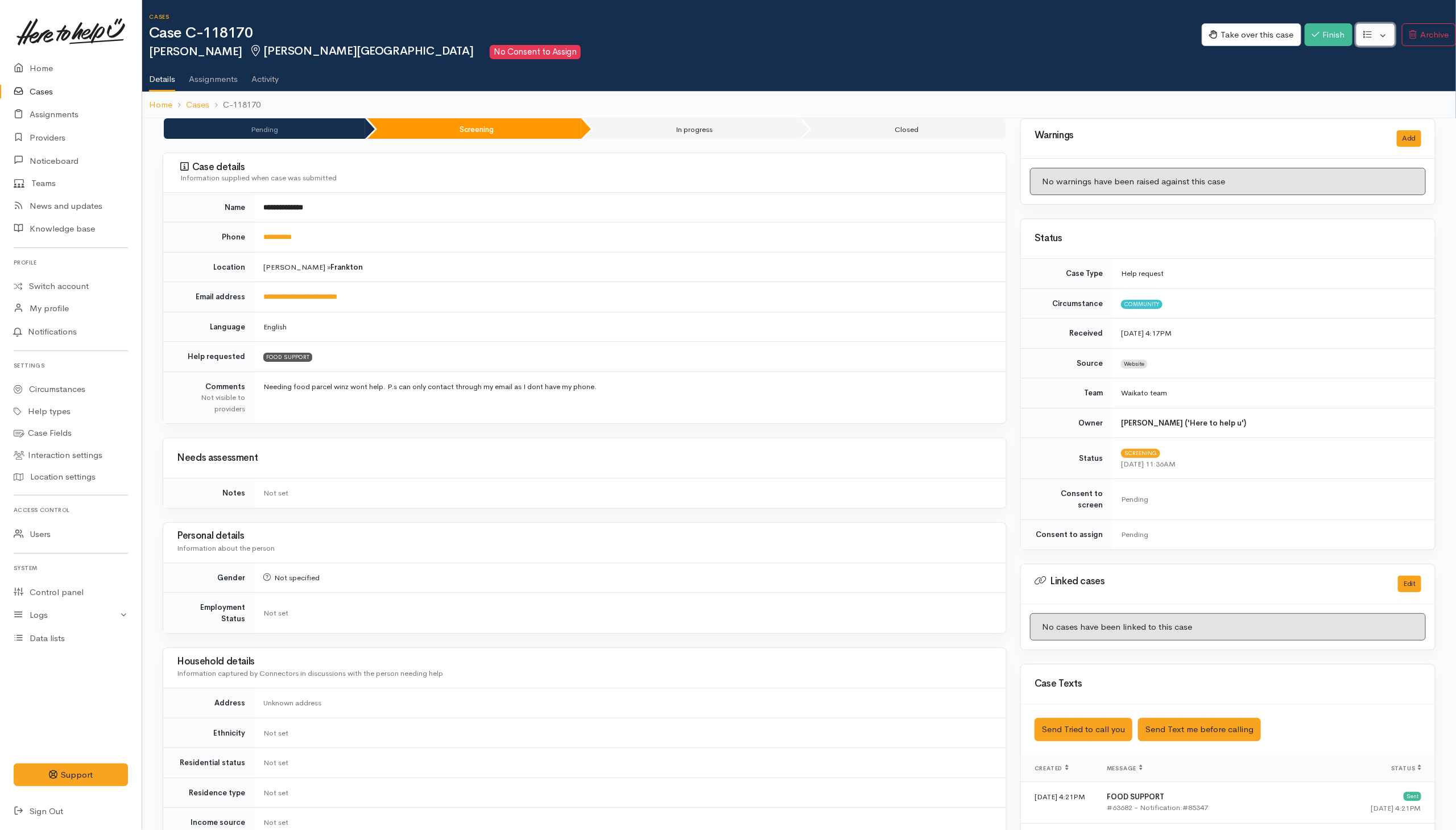
click at [968, 36] on button "button" at bounding box center [1375, 35] width 39 height 23
click at [968, 99] on link "Re-assign team" at bounding box center [1333, 97] width 121 height 18
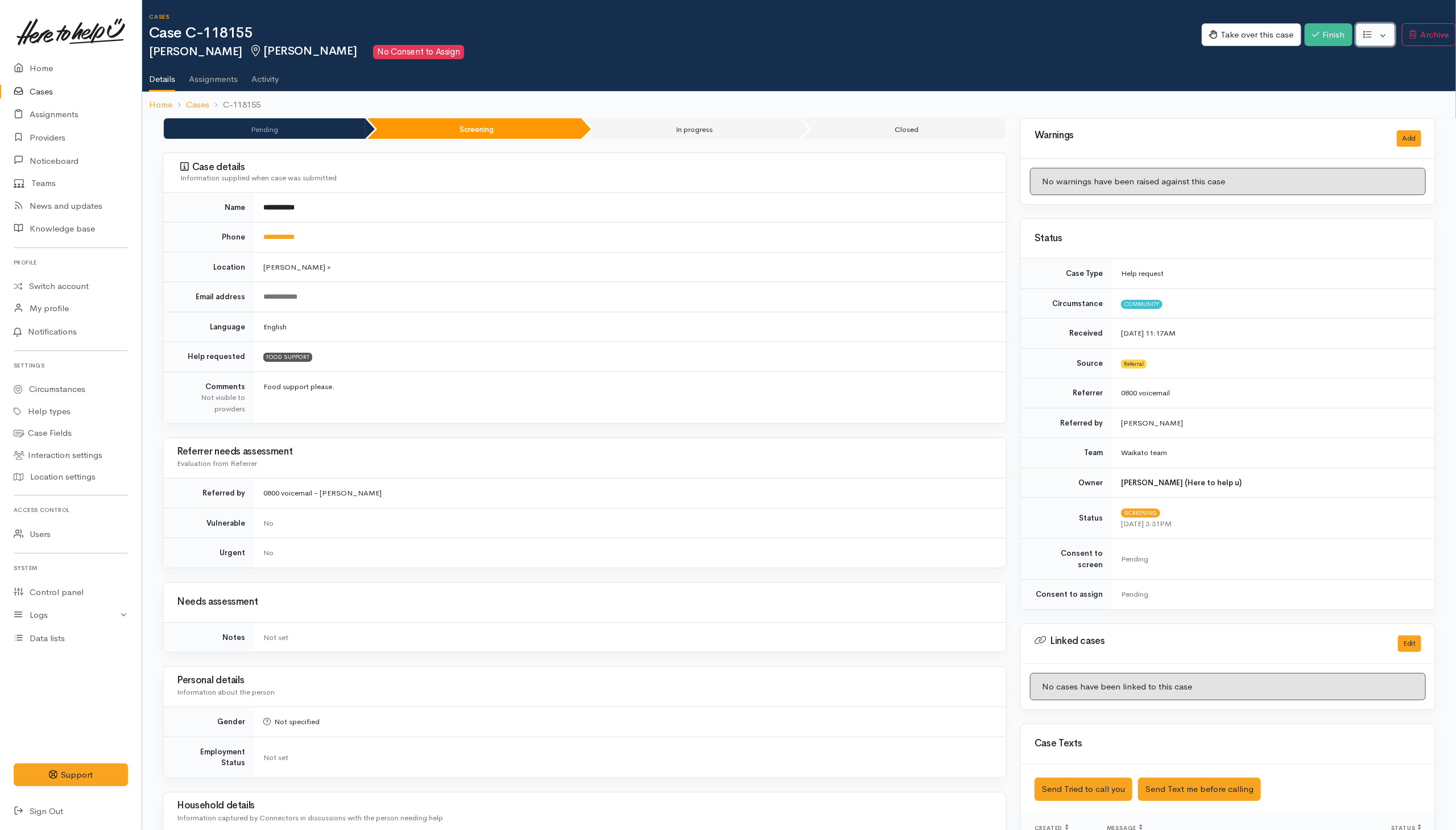
click at [968, 35] on button "button" at bounding box center [1375, 35] width 39 height 23
click at [968, 96] on link "Re-assign team" at bounding box center [1333, 97] width 121 height 18
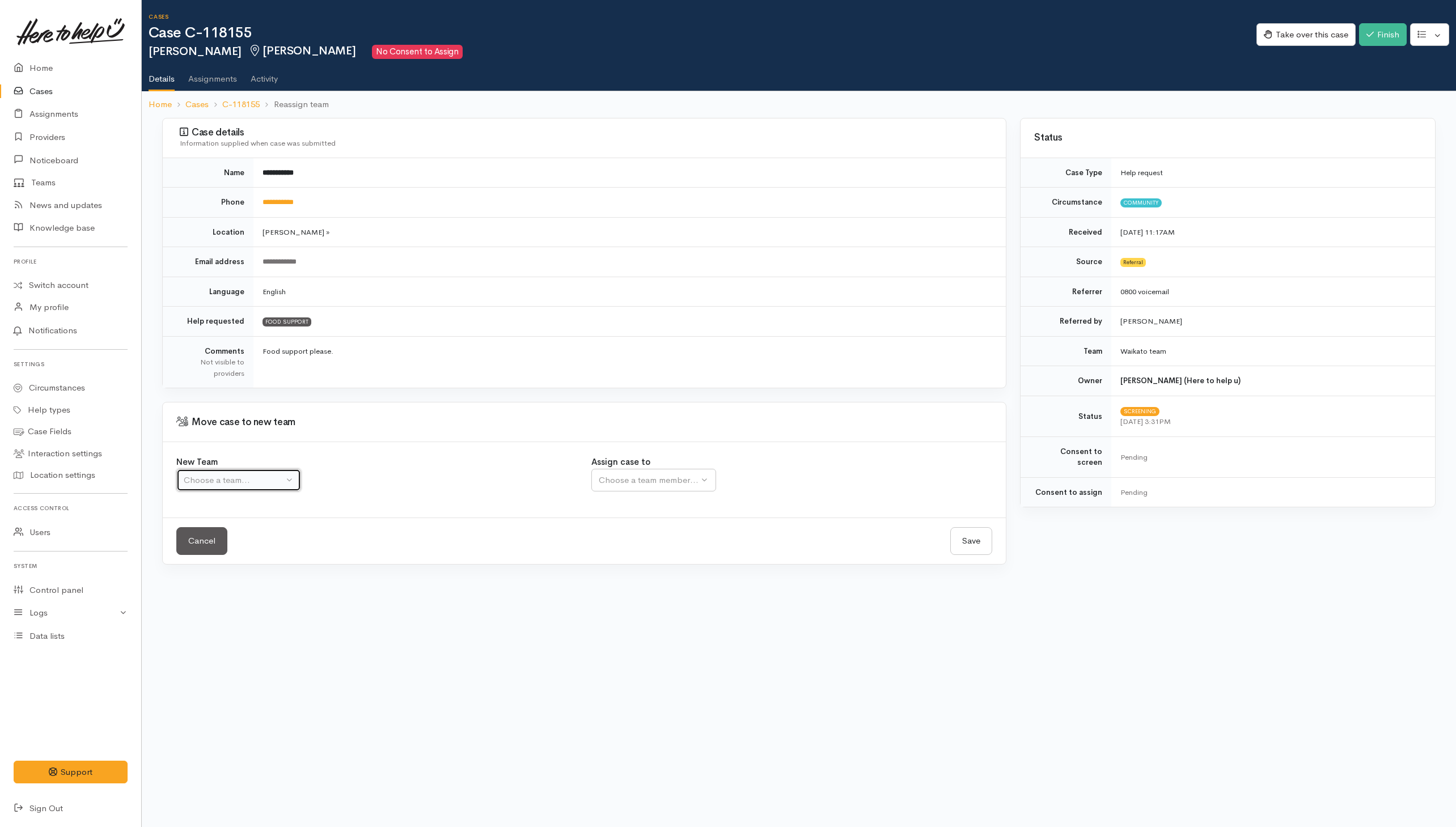
click at [256, 485] on div "Choose a team..." at bounding box center [233, 480] width 100 height 13
click at [211, 536] on span "Waikato team" at bounding box center [216, 534] width 52 height 13
select select "1"
click at [642, 468] on label "Assign case to" at bounding box center [621, 462] width 59 height 13
click at [633, 483] on div "Choose a team member..." at bounding box center [685, 480] width 173 height 13
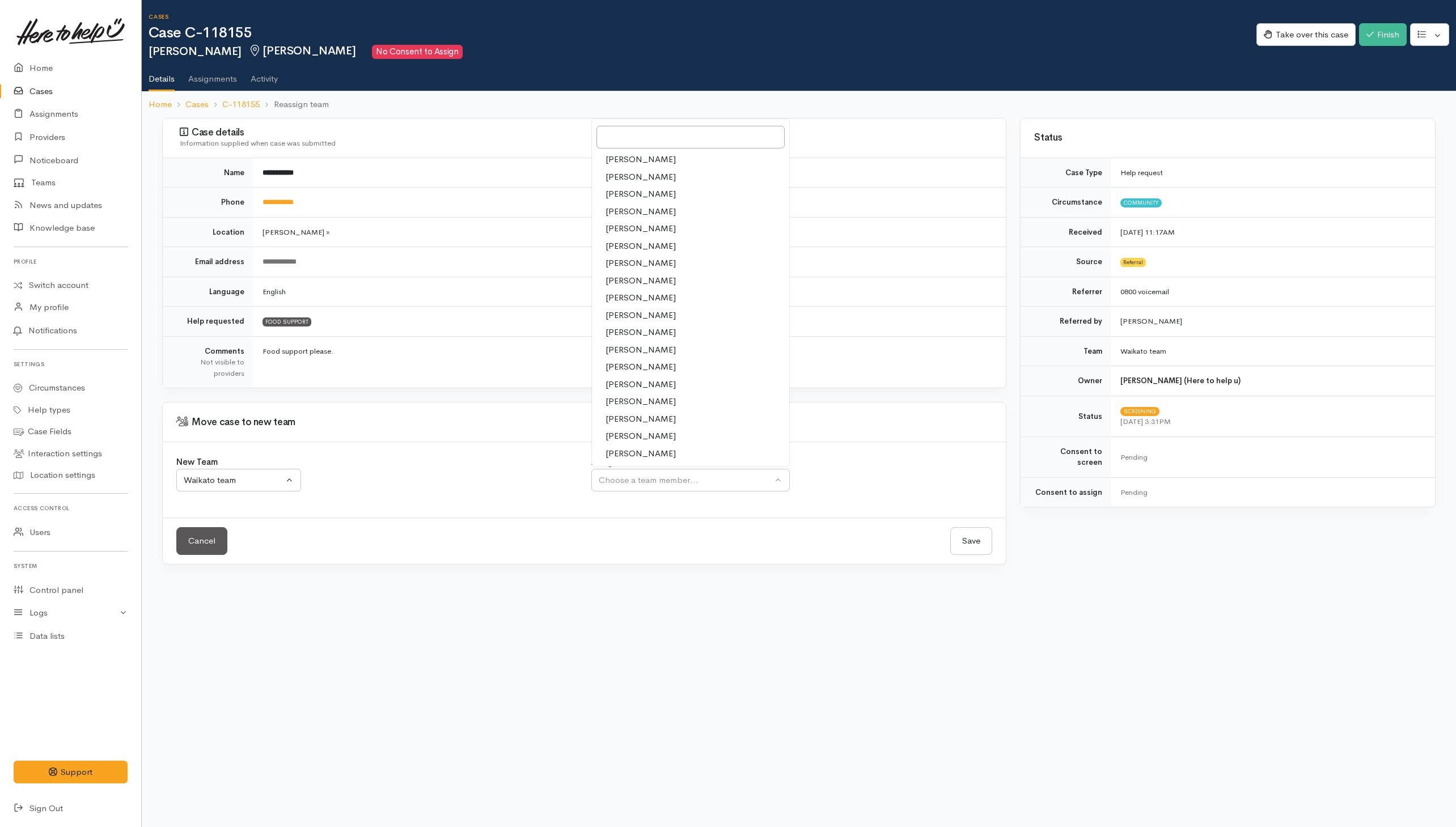
click at [634, 424] on span "[PERSON_NAME]" at bounding box center [641, 418] width 71 height 13
select select "2109"
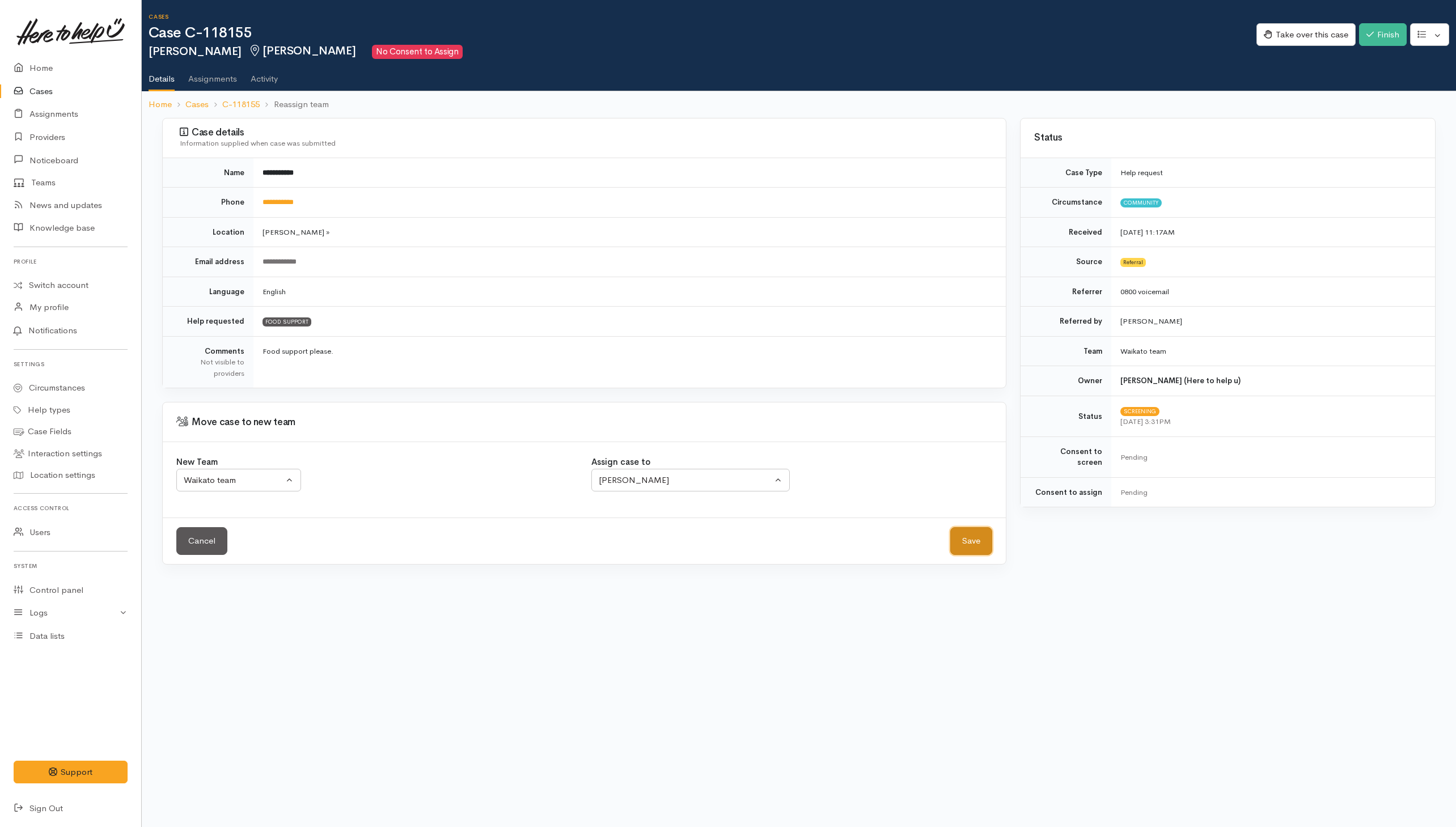
click at [968, 539] on button "Save" at bounding box center [971, 540] width 42 height 27
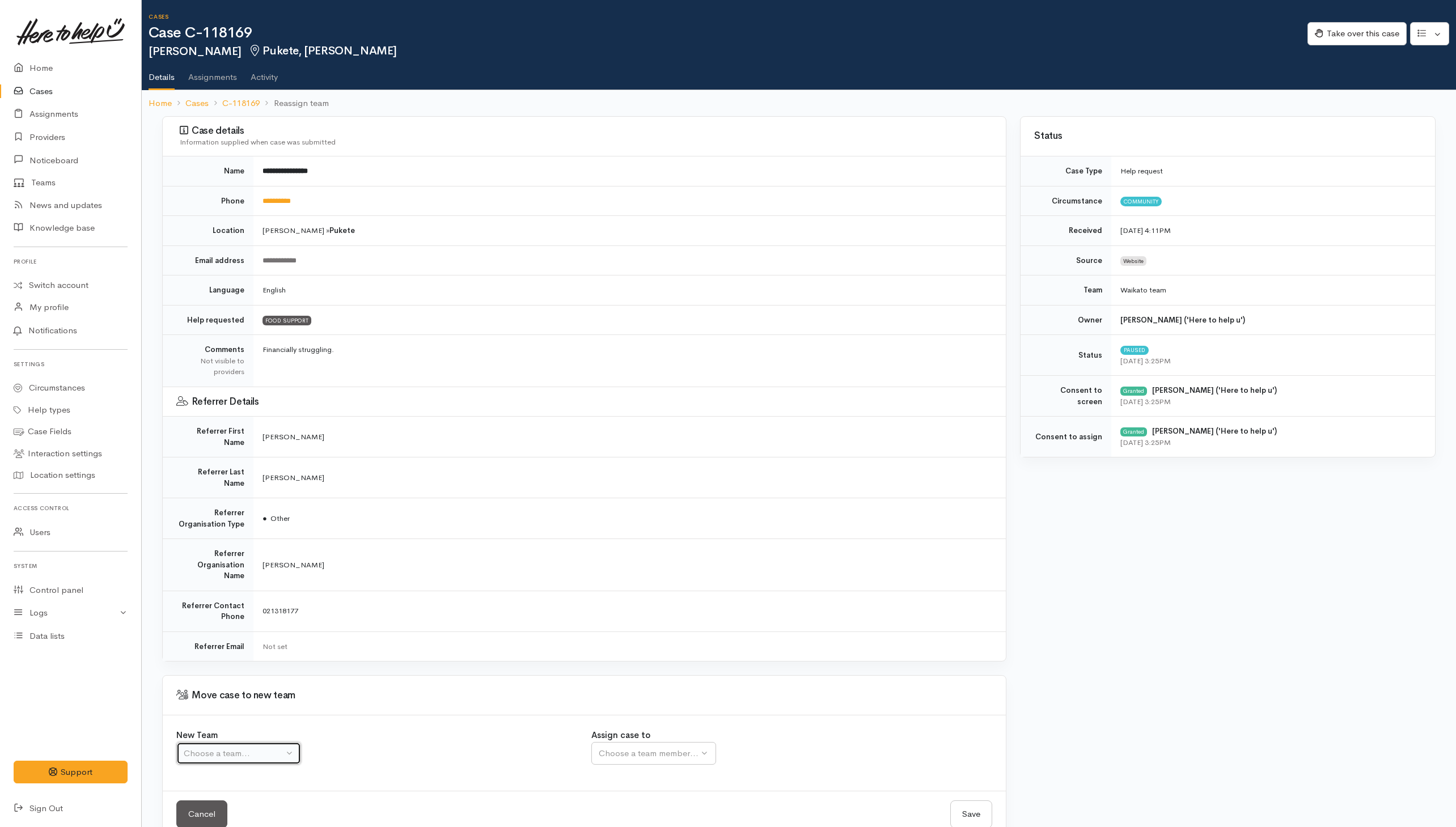
click at [274, 747] on div "Choose a team..." at bounding box center [233, 753] width 100 height 13
click at [264, 565] on link "Waikato team" at bounding box center [278, 574] width 203 height 18
select select "1"
click at [691, 747] on div "Choose a team member..." at bounding box center [685, 753] width 173 height 13
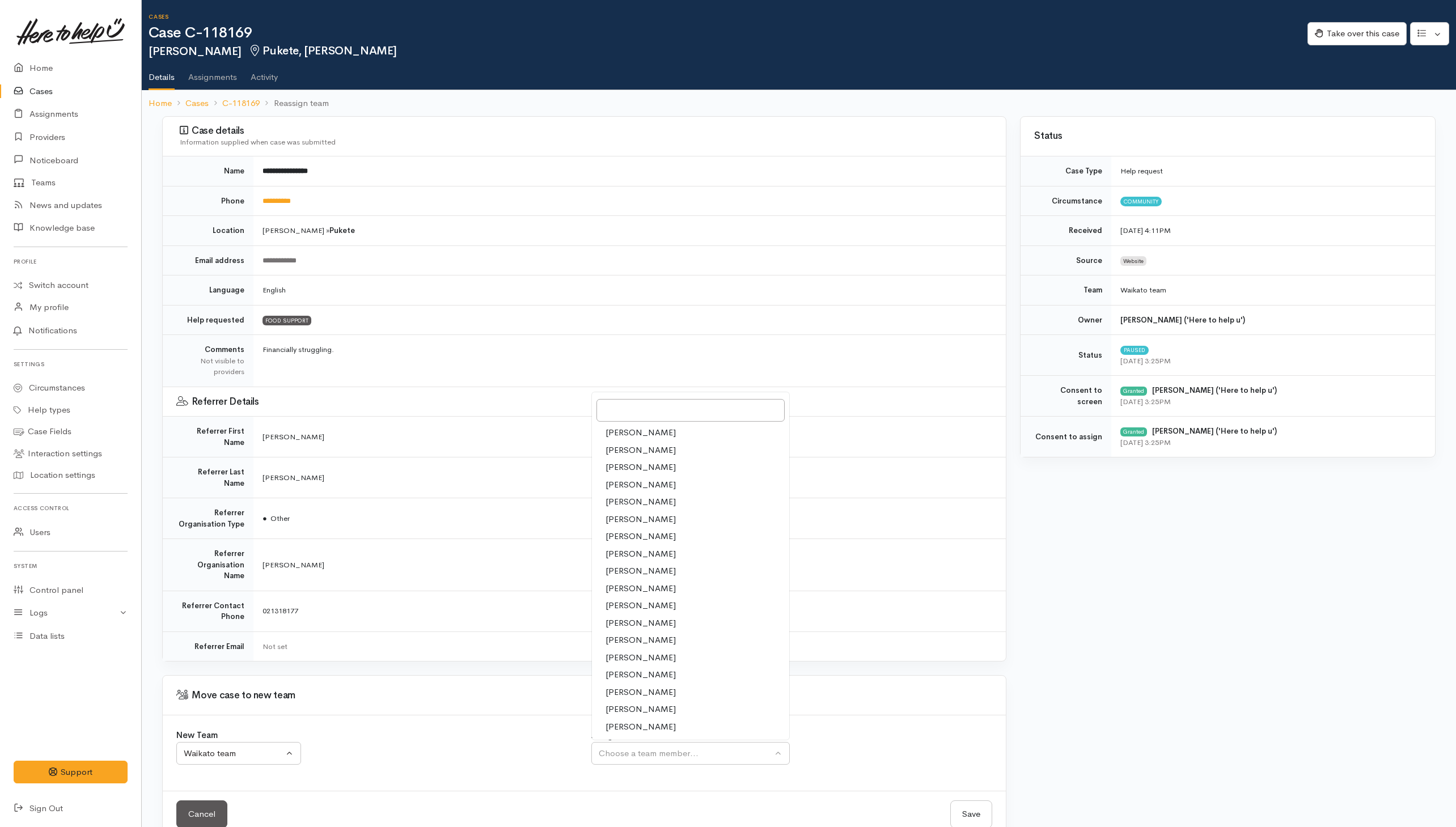
click at [630, 686] on span "[PERSON_NAME]" at bounding box center [641, 692] width 71 height 13
select select "2109"
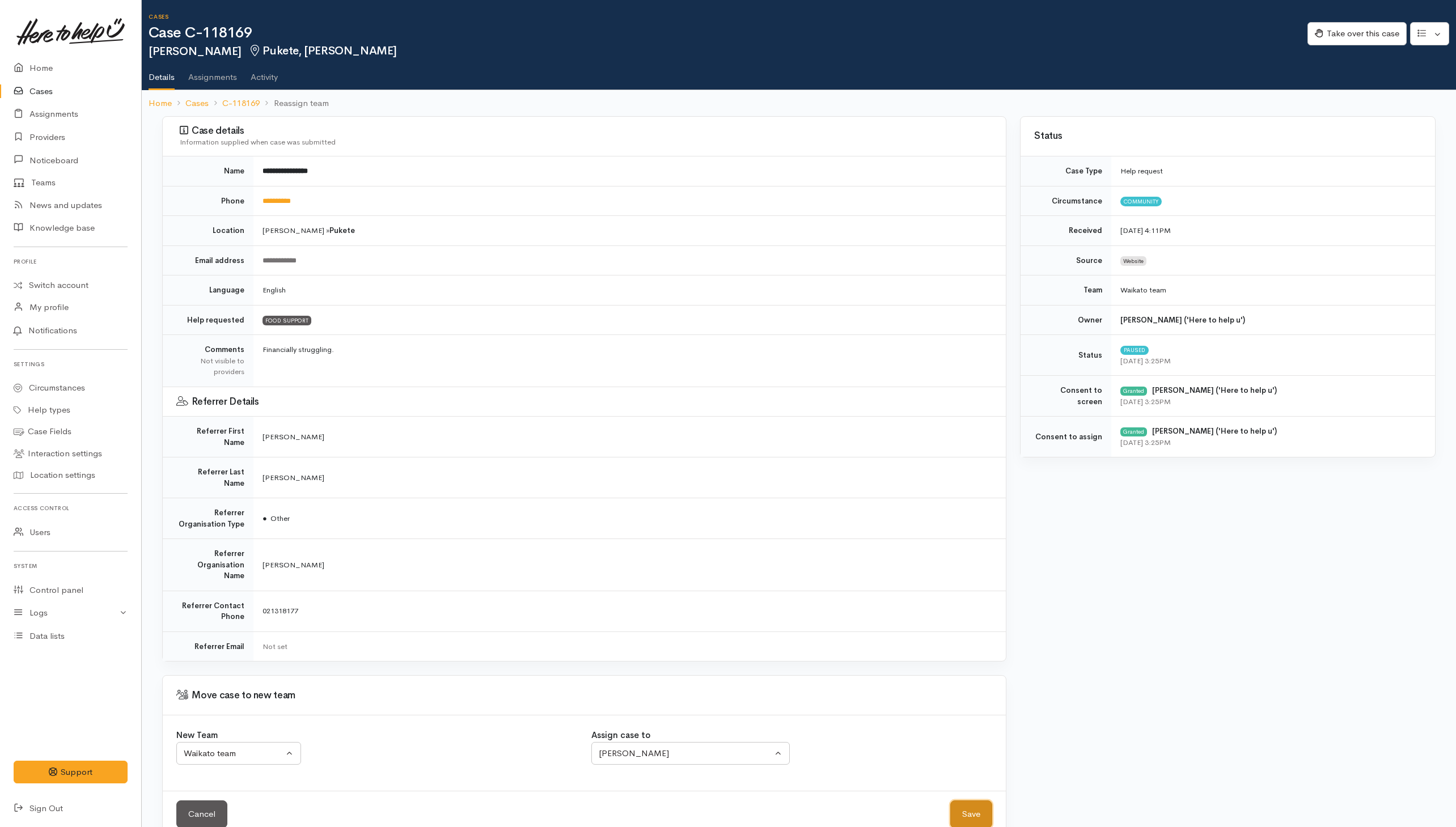
click at [962, 801] on button "Save" at bounding box center [971, 814] width 42 height 27
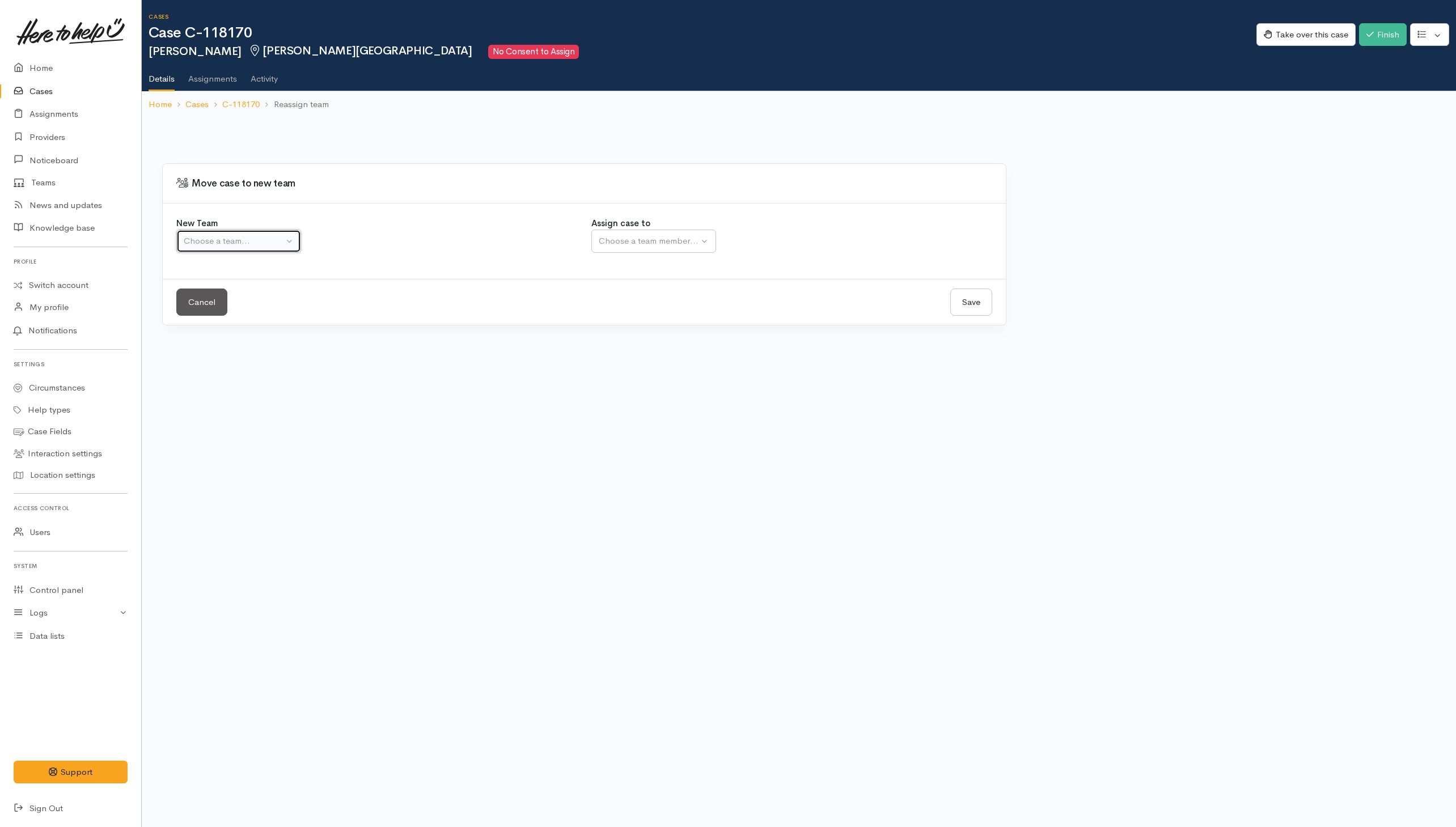
click at [262, 250] on button "Choose a team..." at bounding box center [238, 241] width 124 height 23
click at [259, 297] on div "Loading... Move case to new team New Team Waikato team Tokoroa Tauranga team [G…" at bounding box center [584, 229] width 857 height 222
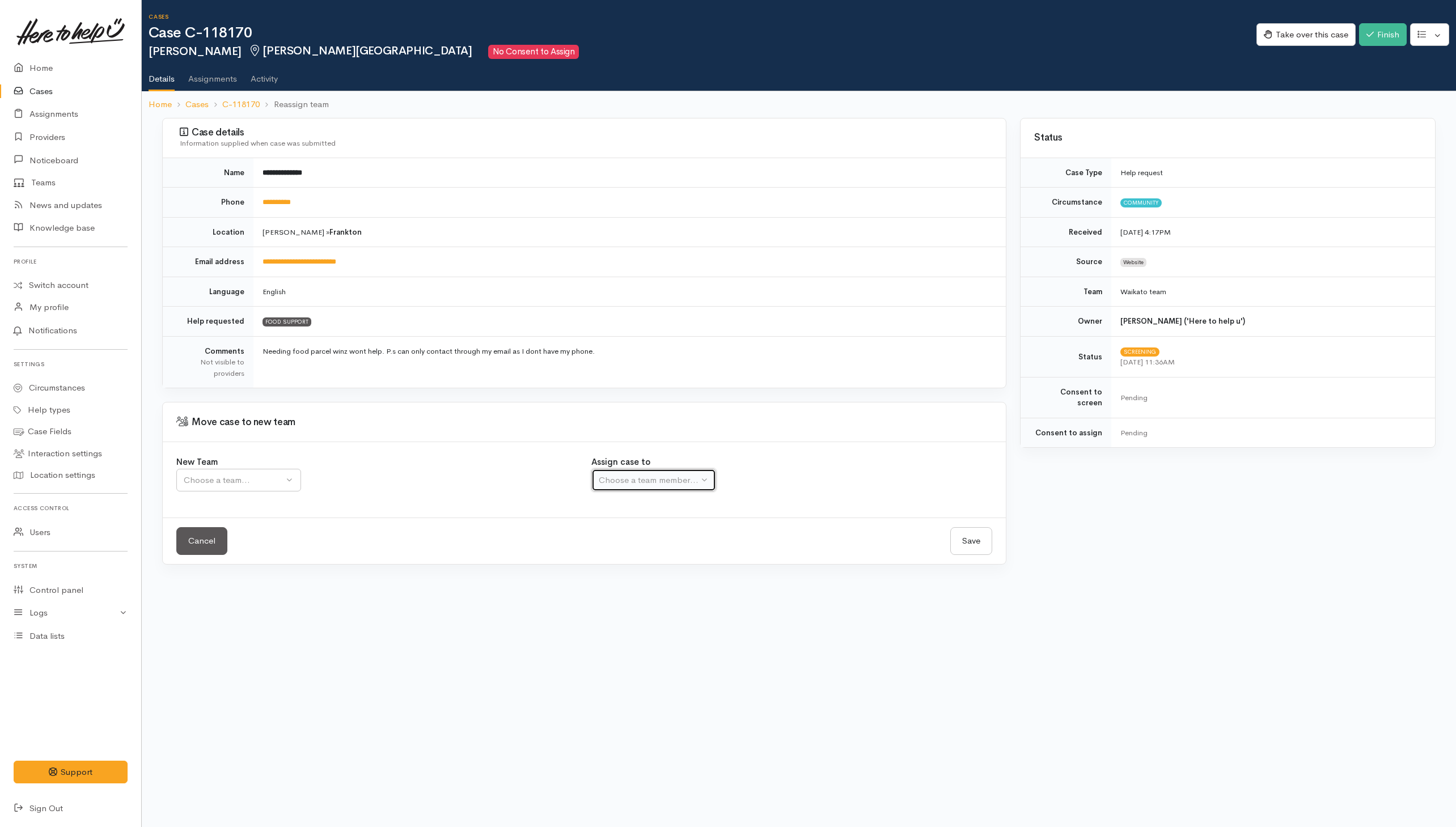
click at [694, 485] on div "Choose a team member..." at bounding box center [648, 480] width 100 height 13
click at [679, 477] on div "Choose a team member..." at bounding box center [648, 480] width 100 height 13
click at [702, 480] on button "Choose a team member..." at bounding box center [653, 480] width 124 height 23
click at [822, 473] on div "Assign case to Choose a team member..." at bounding box center [792, 473] width 402 height 35
click at [240, 499] on div "New Team Waikato team Tokoroa Tauranga team Auckland WG Sth Waikato Self [GEOGR…" at bounding box center [377, 479] width 415 height 49
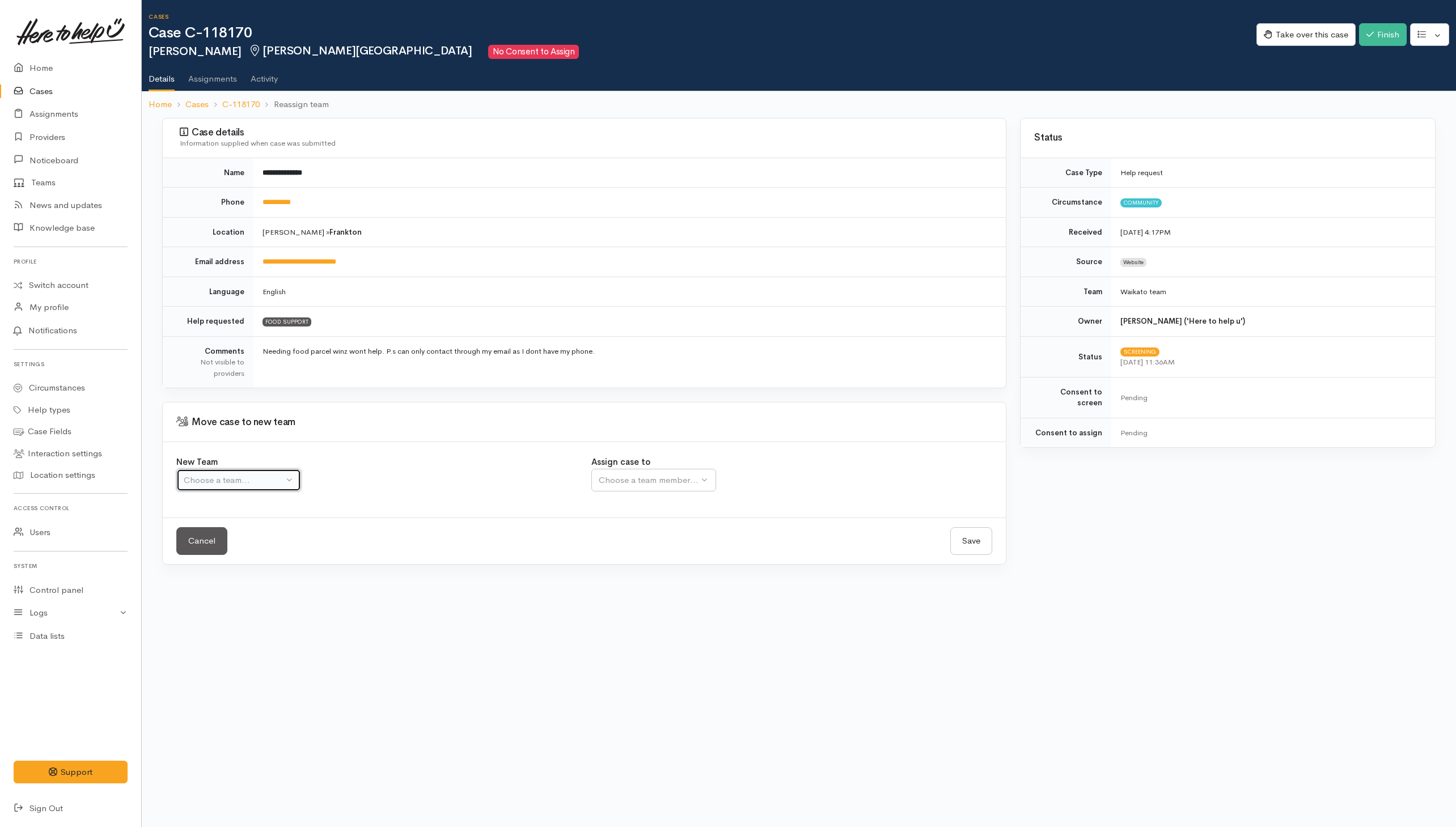
click at [237, 487] on div "Choose a team..." at bounding box center [233, 480] width 100 height 13
click at [227, 536] on span "Waikato team" at bounding box center [216, 534] width 52 height 13
select select "1"
click at [668, 487] on div "Choose a team member..." at bounding box center [648, 480] width 100 height 13
click at [670, 486] on div "Choose a team member..." at bounding box center [685, 480] width 173 height 13
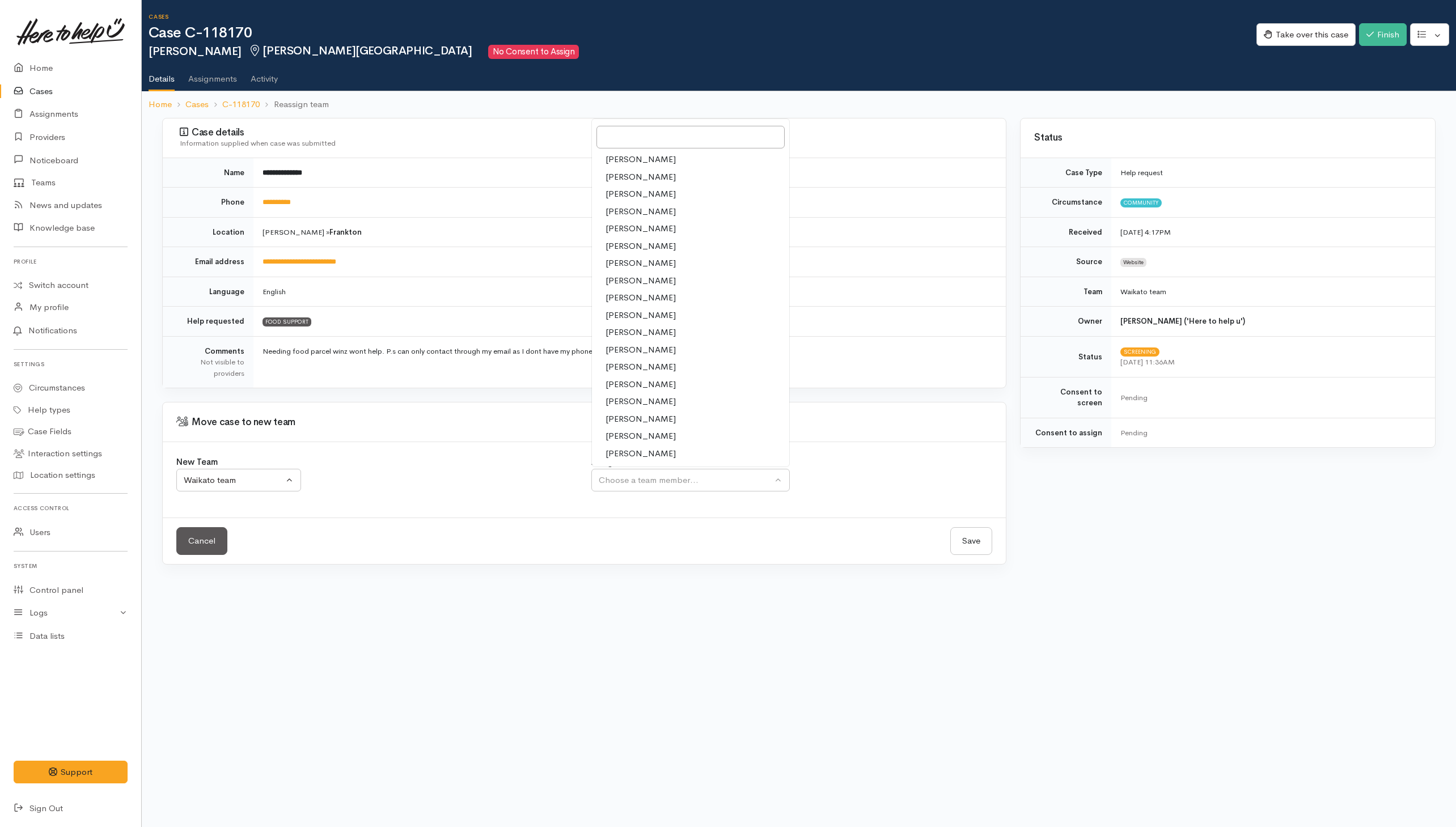
click at [633, 381] on span "[PERSON_NAME]" at bounding box center [641, 384] width 71 height 13
select select "2314"
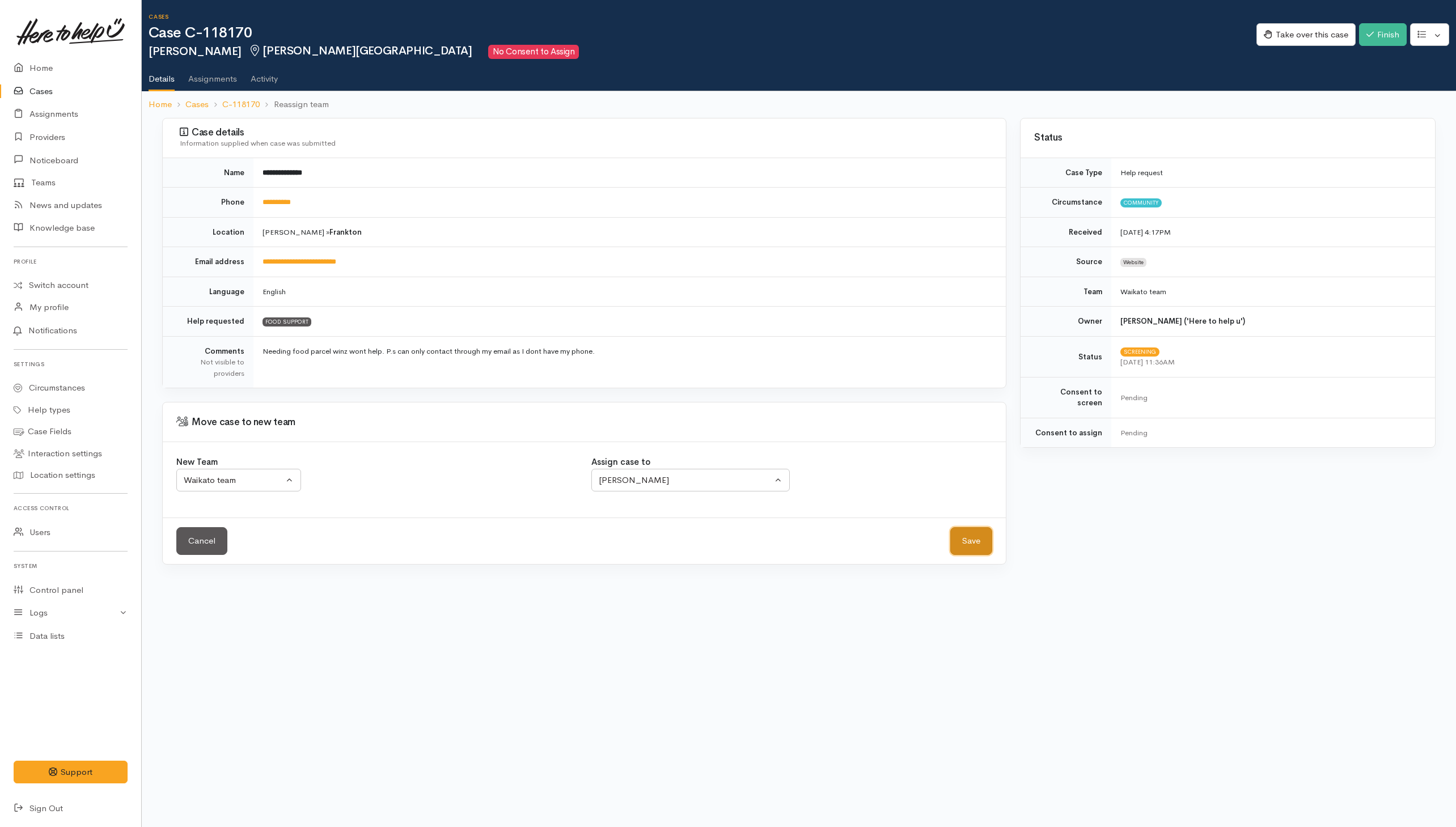
click at [971, 543] on button "Save" at bounding box center [971, 540] width 42 height 27
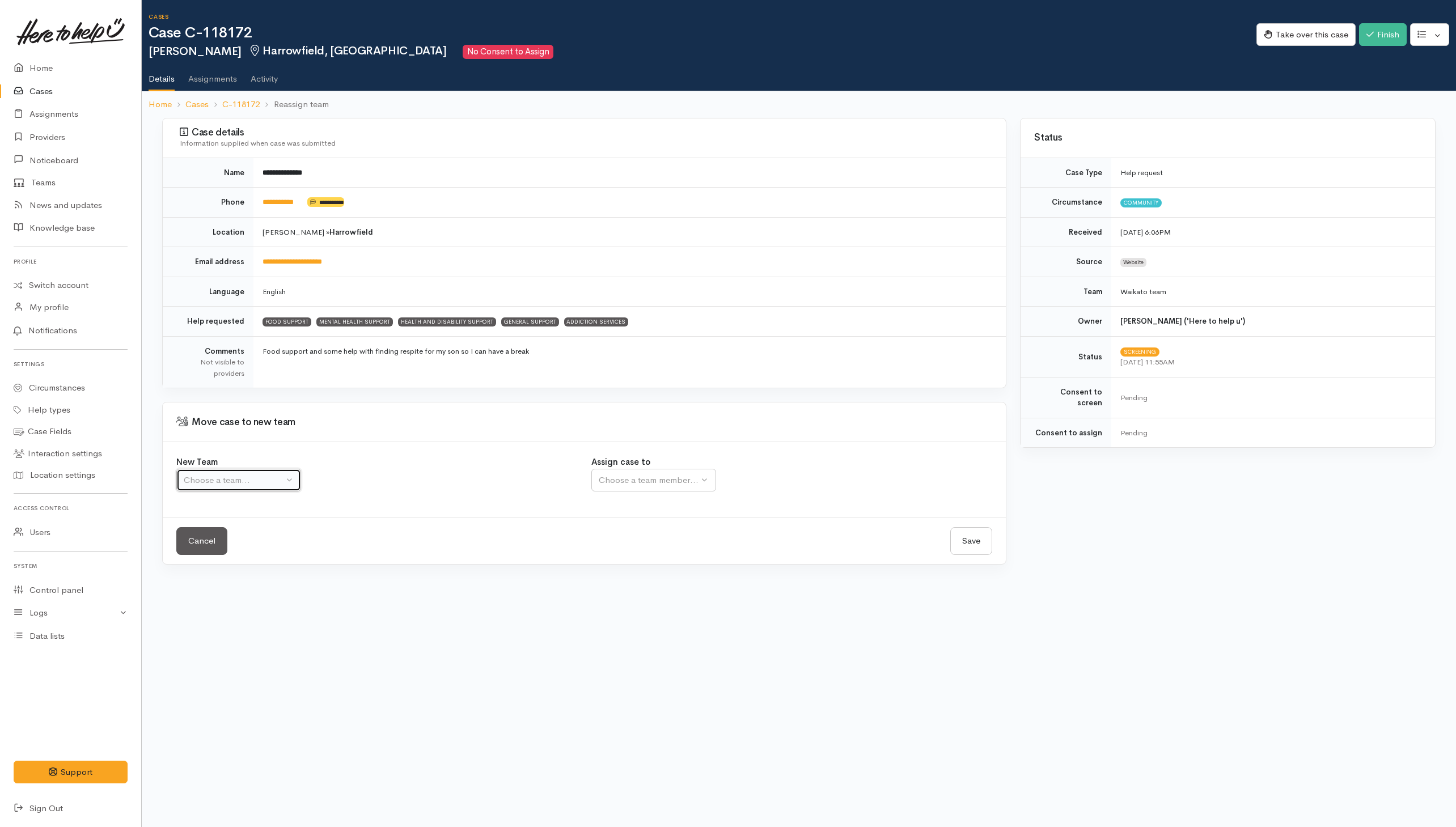
click at [240, 487] on div "Choose a team..." at bounding box center [233, 480] width 100 height 13
click at [255, 538] on link "Waikato team" at bounding box center [278, 534] width 203 height 18
select select "1"
click at [683, 492] on button "Choose a team member..." at bounding box center [690, 480] width 199 height 23
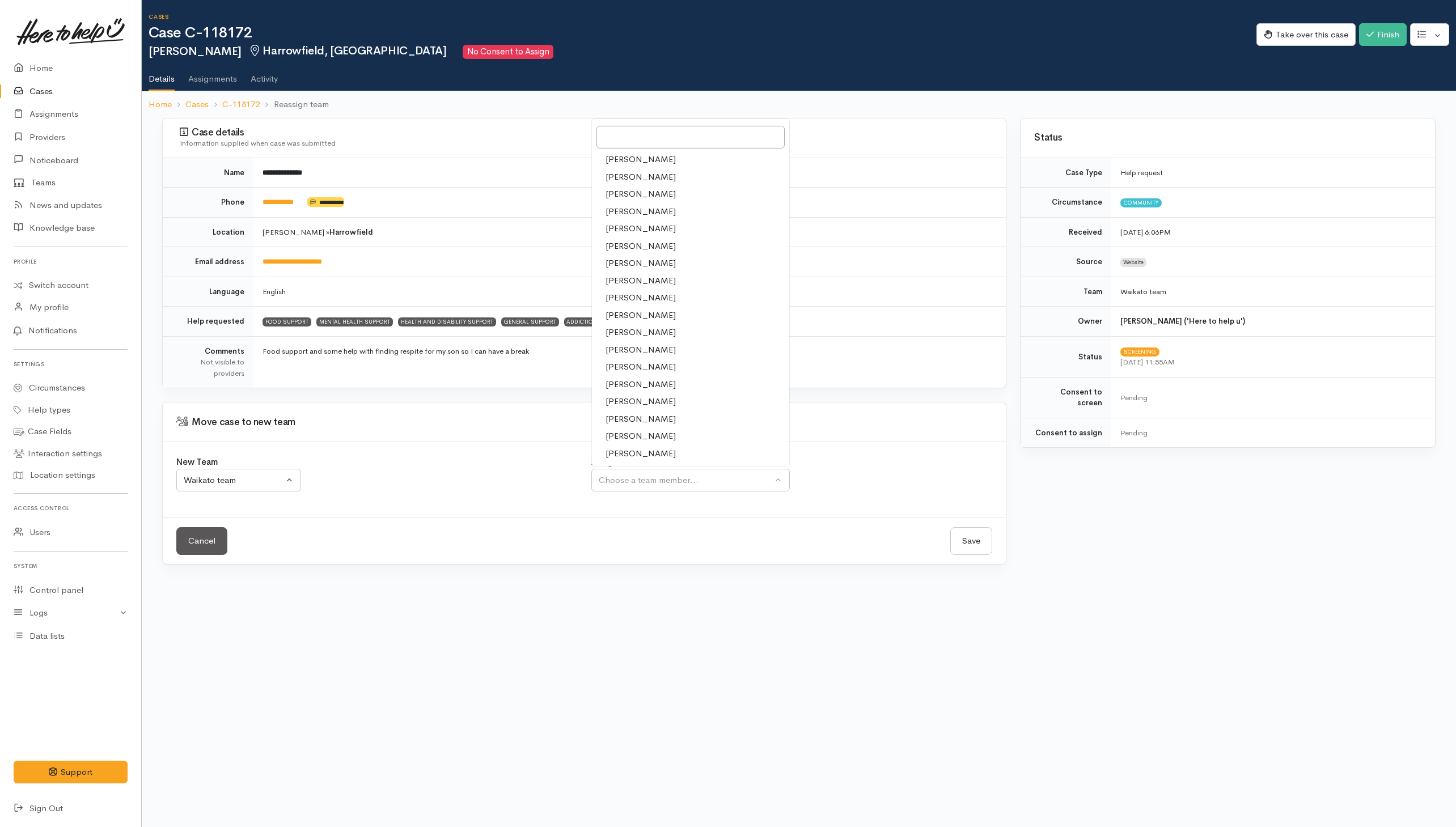
click at [634, 338] on span "[PERSON_NAME]" at bounding box center [641, 332] width 71 height 13
select select "1759"
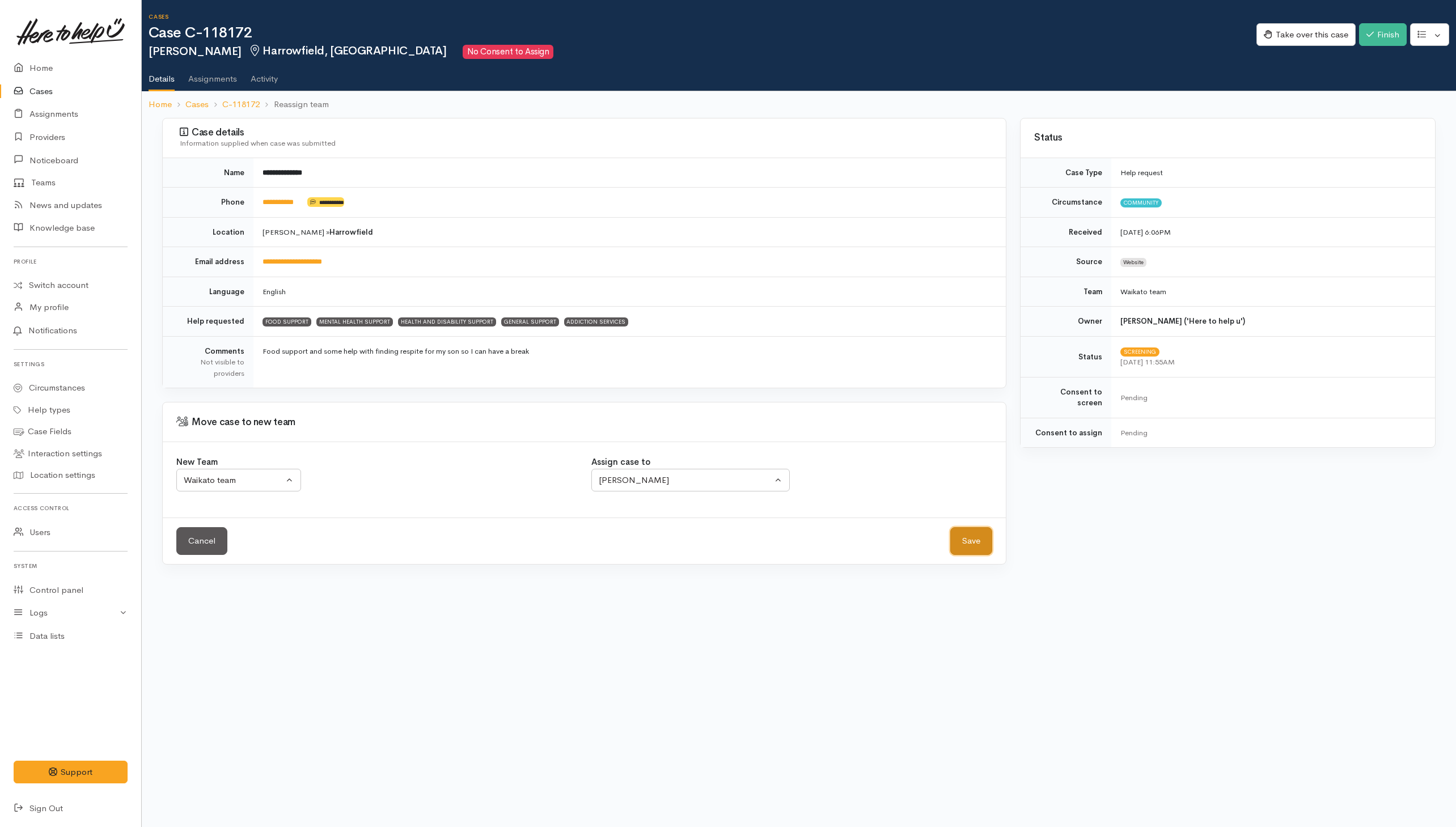
click button "Save"
